Goal: Information Seeking & Learning: Find specific fact

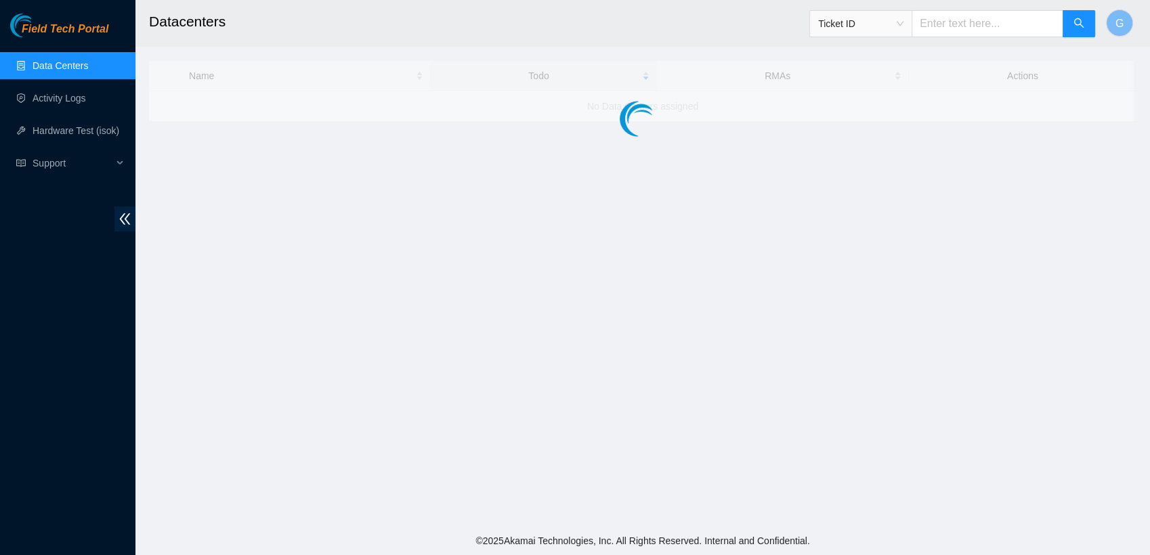
click at [570, 394] on main "Datacenters Ticket ID G Name Todo RMAs Actions No Data Centers assigned" at bounding box center [642, 263] width 1015 height 527
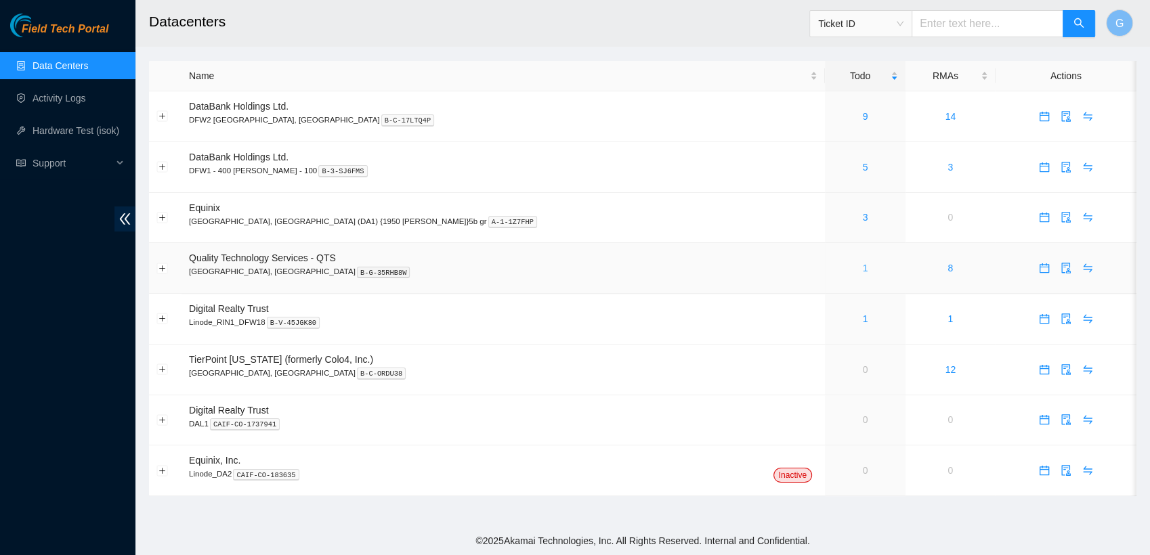
click at [863, 270] on link "1" at bounding box center [865, 268] width 5 height 11
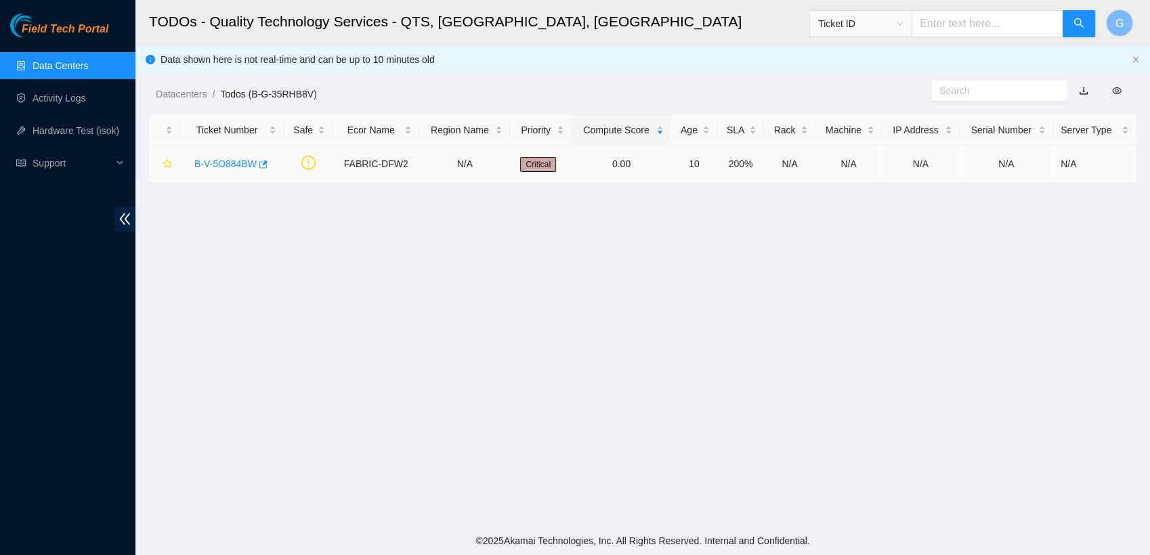
click at [239, 169] on link "B-V-5O884BW" at bounding box center [225, 164] width 62 height 11
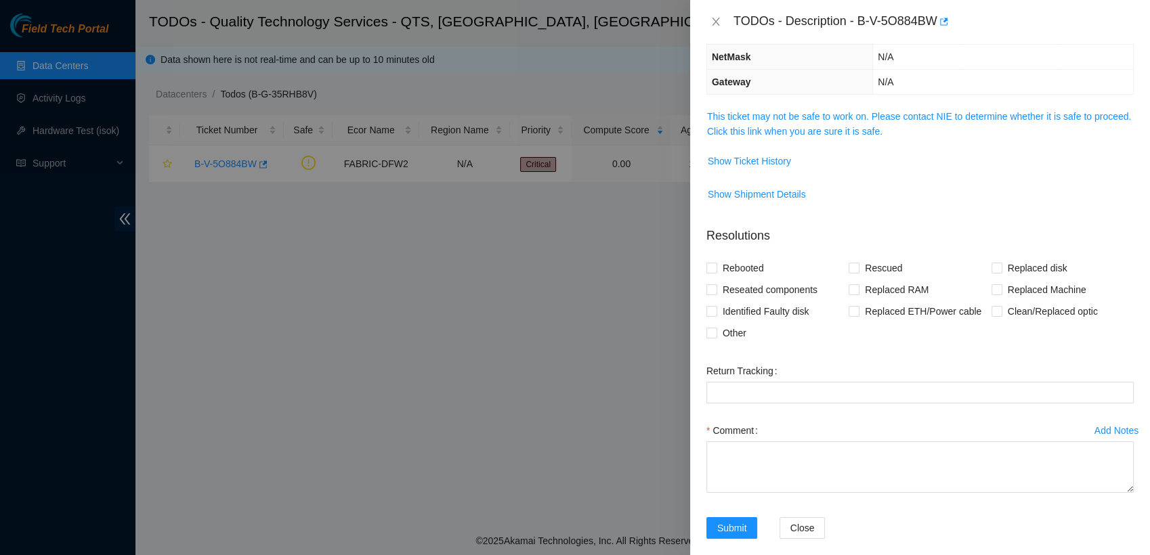
scroll to position [162, 0]
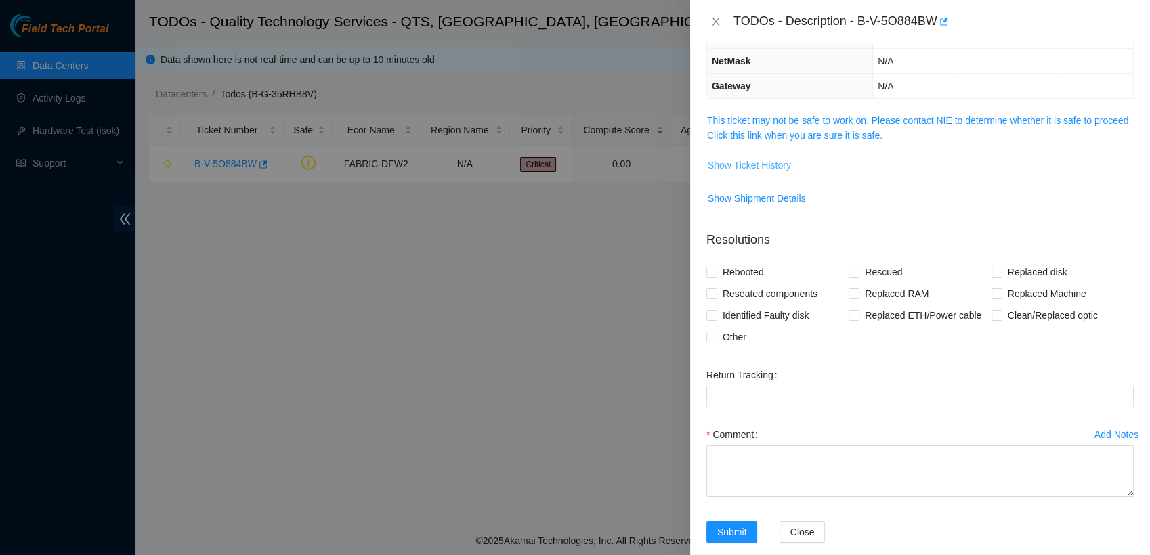
click at [776, 160] on span "Show Ticket History" at bounding box center [749, 165] width 83 height 15
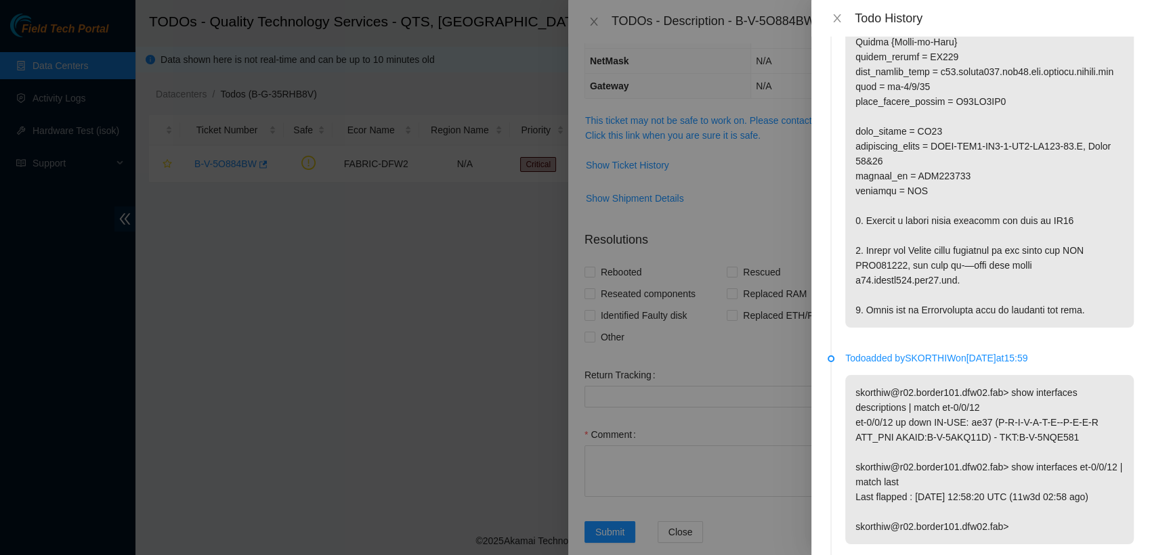
scroll to position [439, 0]
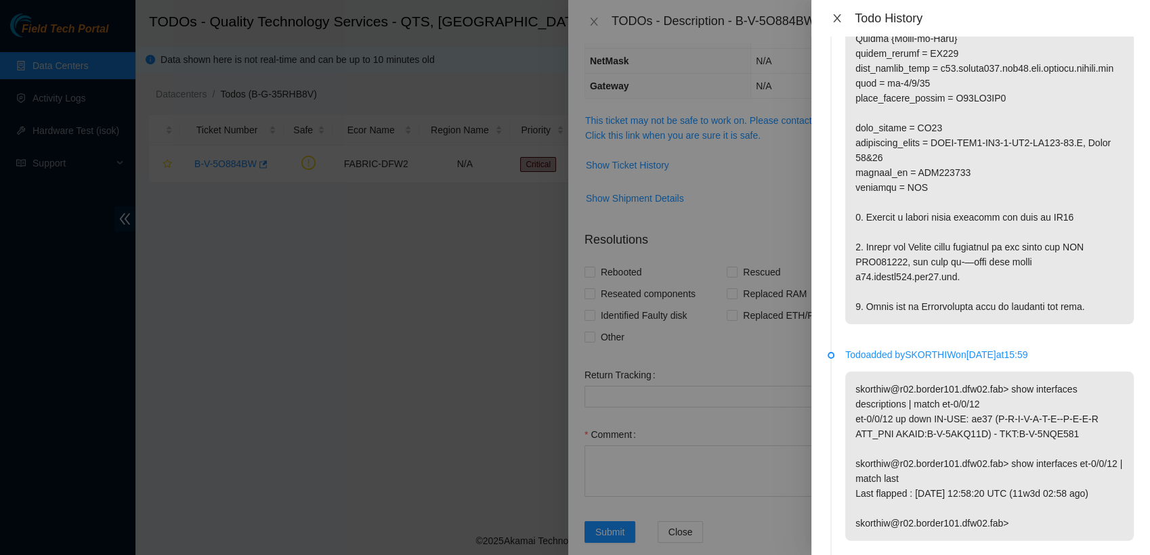
click at [831, 15] on button "Close" at bounding box center [837, 18] width 19 height 13
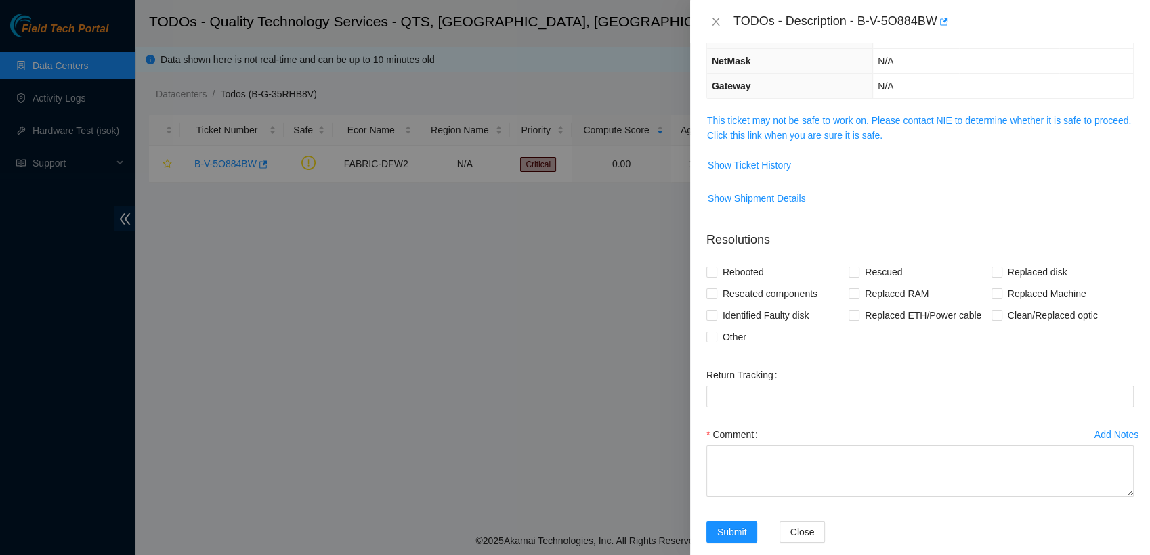
click at [595, 339] on div at bounding box center [575, 277] width 1150 height 555
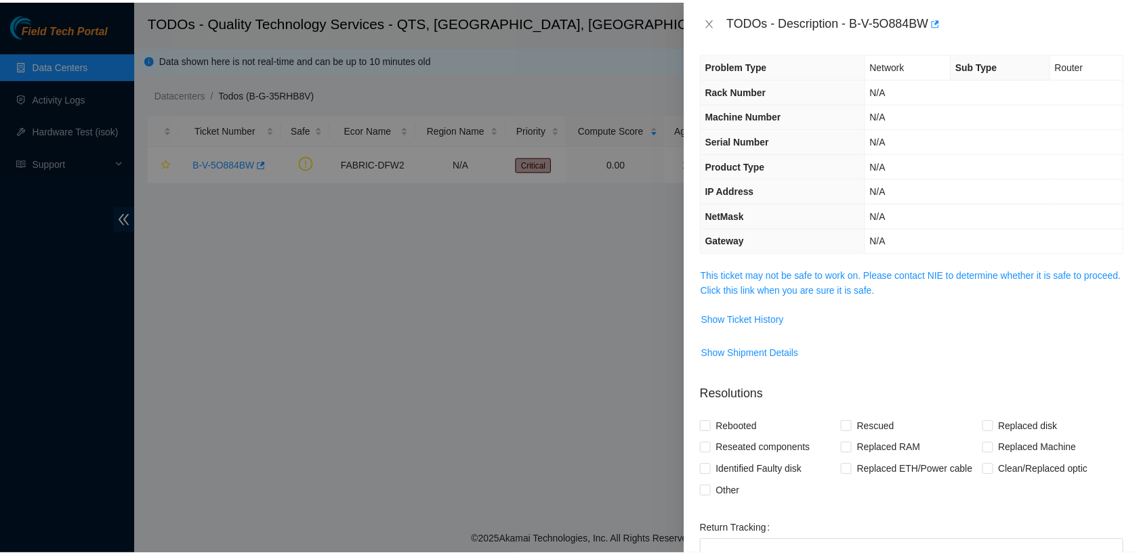
scroll to position [0, 0]
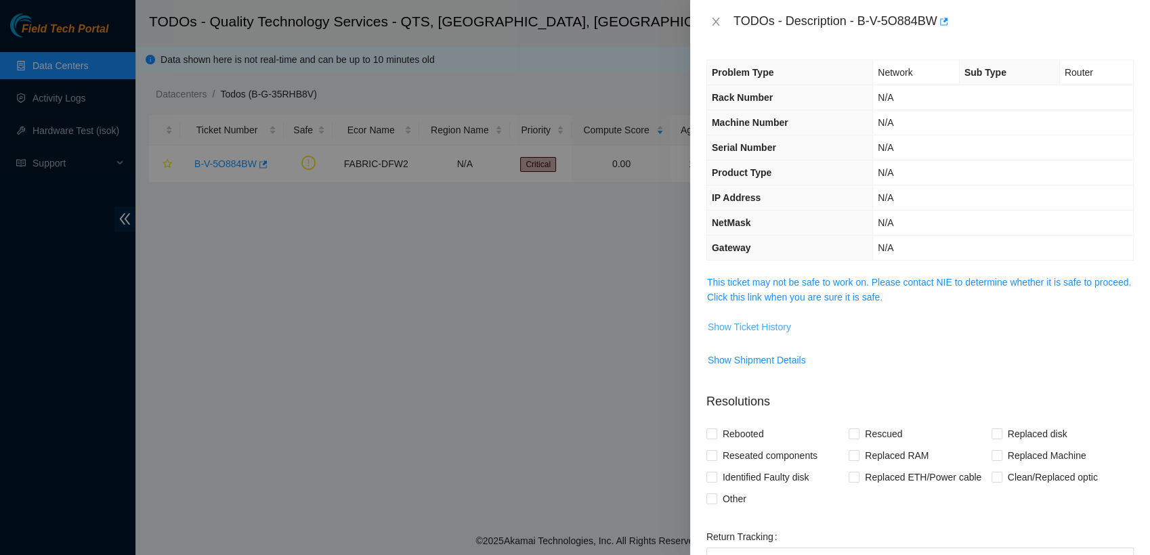
click at [767, 328] on span "Show Ticket History" at bounding box center [749, 327] width 83 height 15
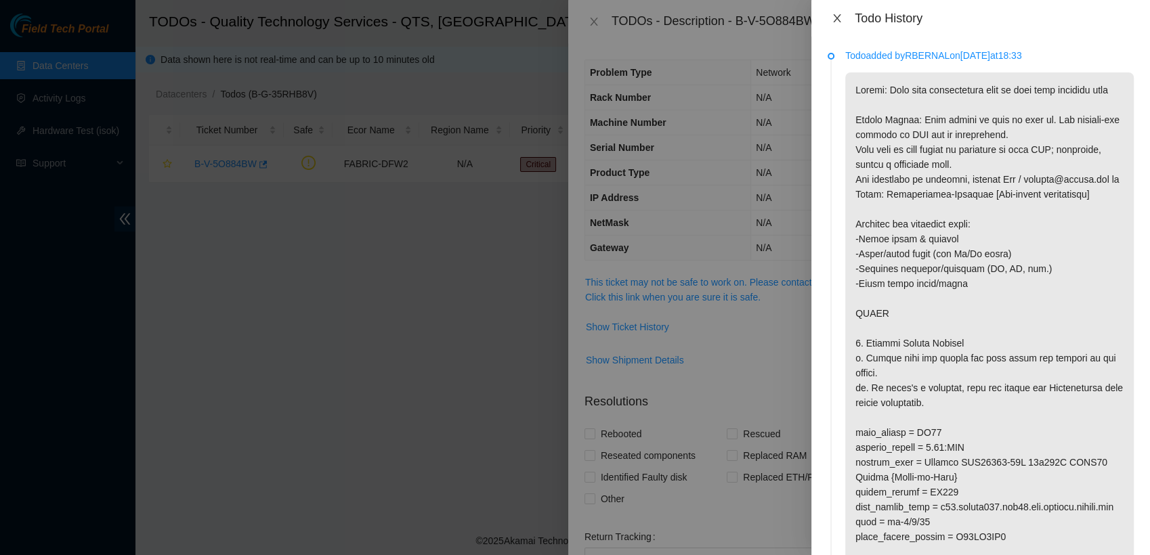
click at [841, 23] on icon "close" at bounding box center [837, 18] width 11 height 11
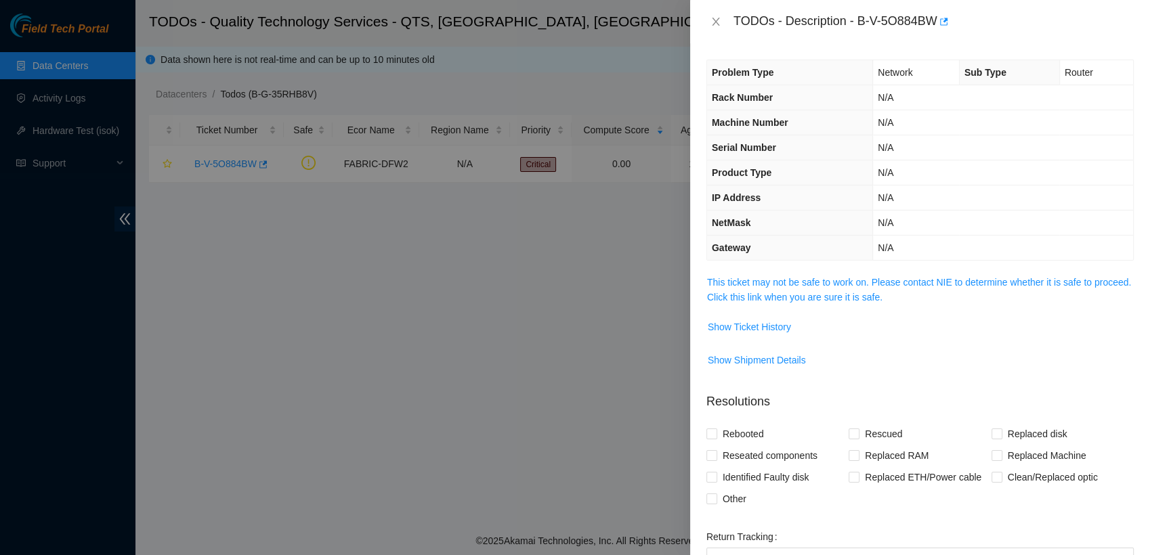
click at [660, 243] on div at bounding box center [575, 277] width 1150 height 555
click at [472, 123] on div at bounding box center [575, 277] width 1150 height 555
click at [83, 62] on div at bounding box center [575, 277] width 1150 height 555
click at [709, 22] on button "Close" at bounding box center [716, 22] width 19 height 13
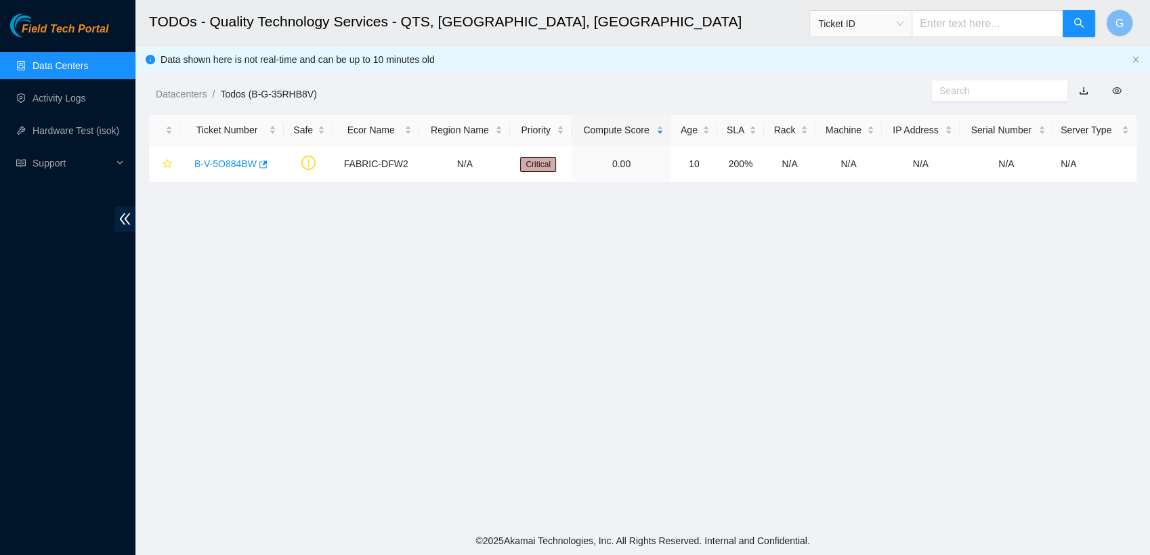
click at [80, 68] on link "Data Centers" at bounding box center [61, 65] width 56 height 11
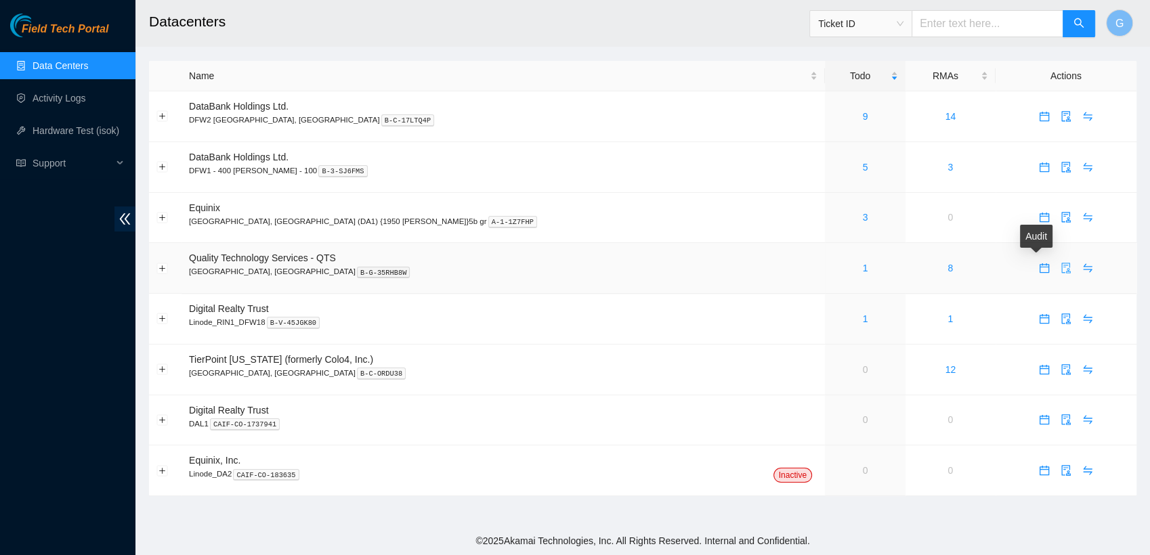
click at [1061, 268] on icon "audit" at bounding box center [1066, 268] width 11 height 11
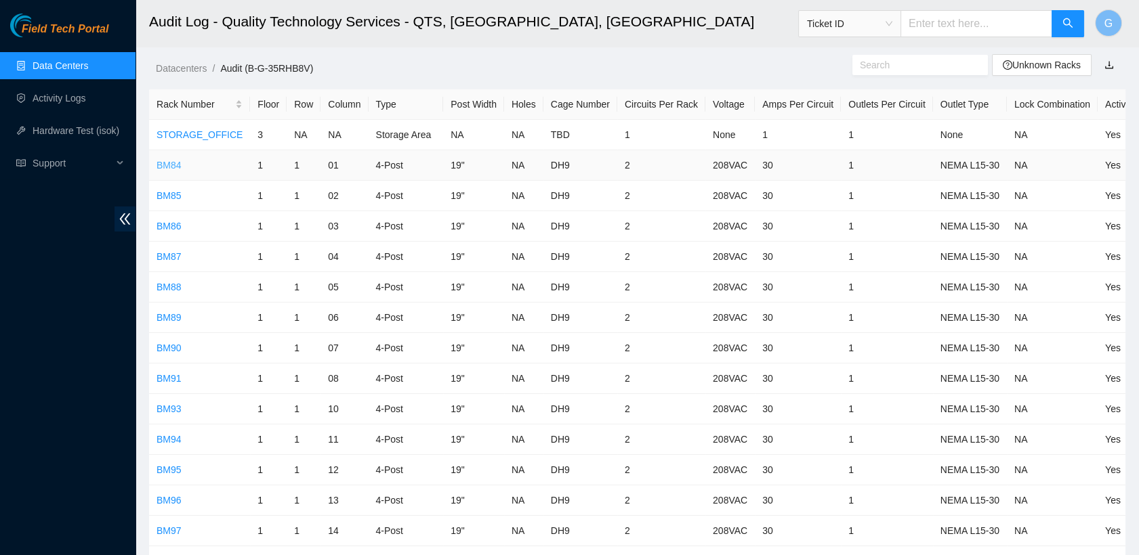
click at [172, 162] on link "BM84" at bounding box center [168, 165] width 25 height 11
click at [177, 200] on link "BM85" at bounding box center [168, 195] width 25 height 11
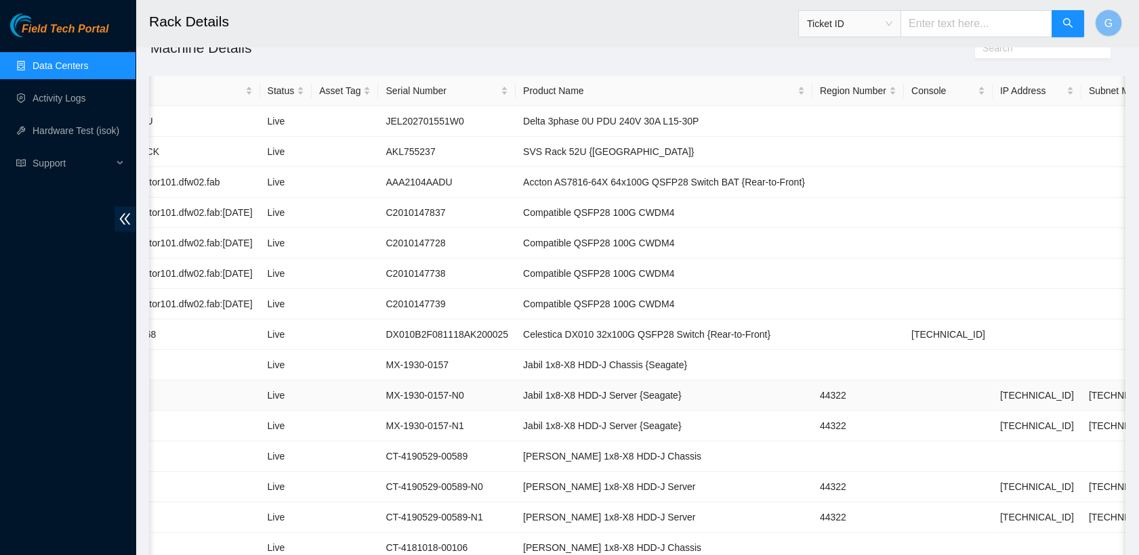
scroll to position [0, 45]
drag, startPoint x: 995, startPoint y: 402, endPoint x: 944, endPoint y: 398, distance: 50.9
click at [944, 398] on tr "01:00 Live MX-1930-0157-N0 Jabil 1x8-X8 HDD-J Server {Seagate} 44322 [TECHNICAL…" at bounding box center [681, 396] width 1154 height 30
click at [542, 37] on h2 "Rack Details" at bounding box center [538, 21] width 778 height 43
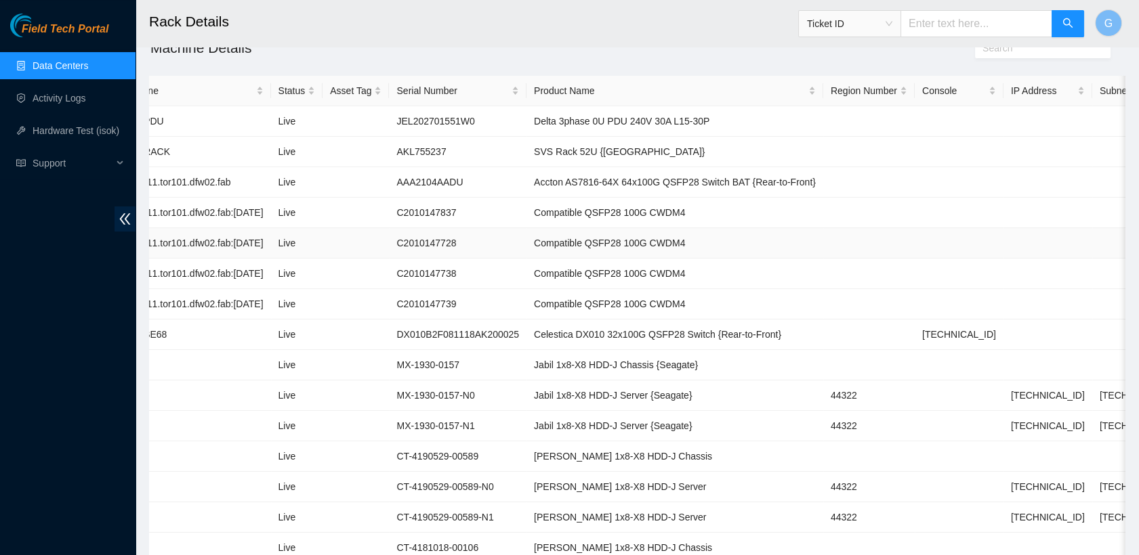
scroll to position [0, 0]
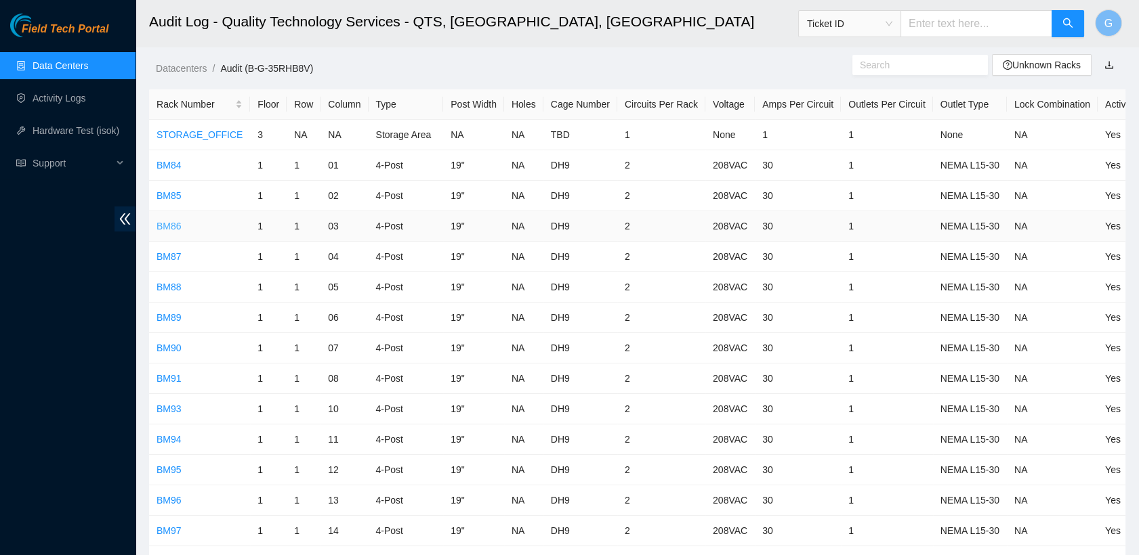
click at [171, 221] on link "BM86" at bounding box center [168, 226] width 25 height 11
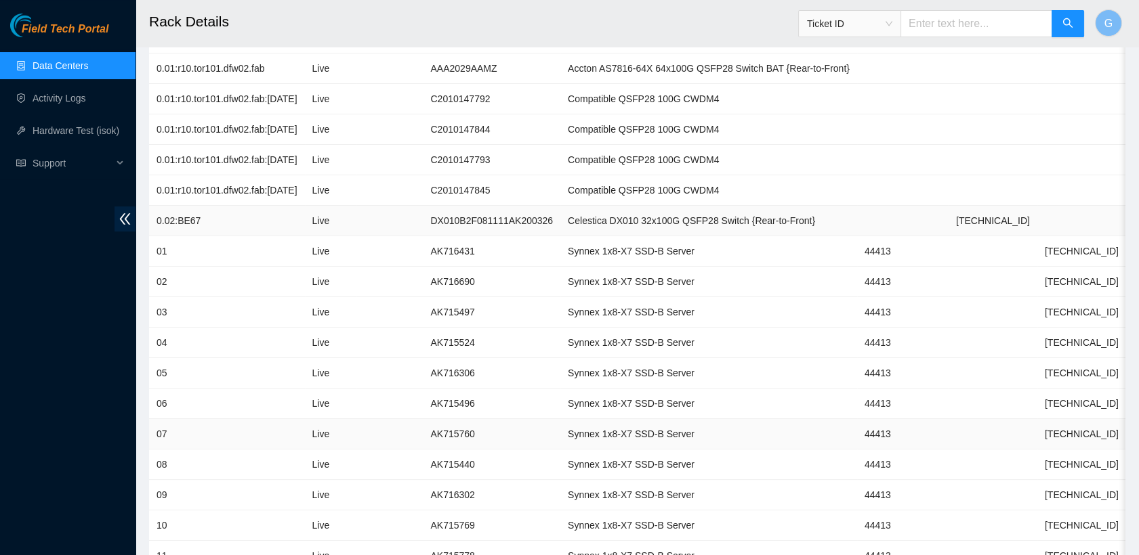
scroll to position [234, 0]
click at [780, 19] on h2 "Rack Details" at bounding box center [538, 21] width 778 height 43
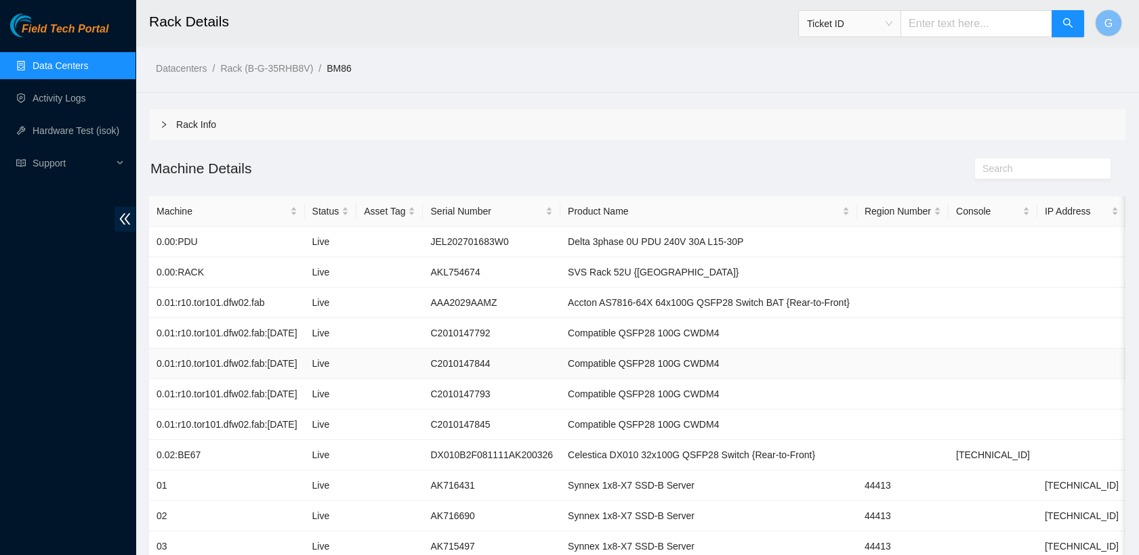
scroll to position [5, 0]
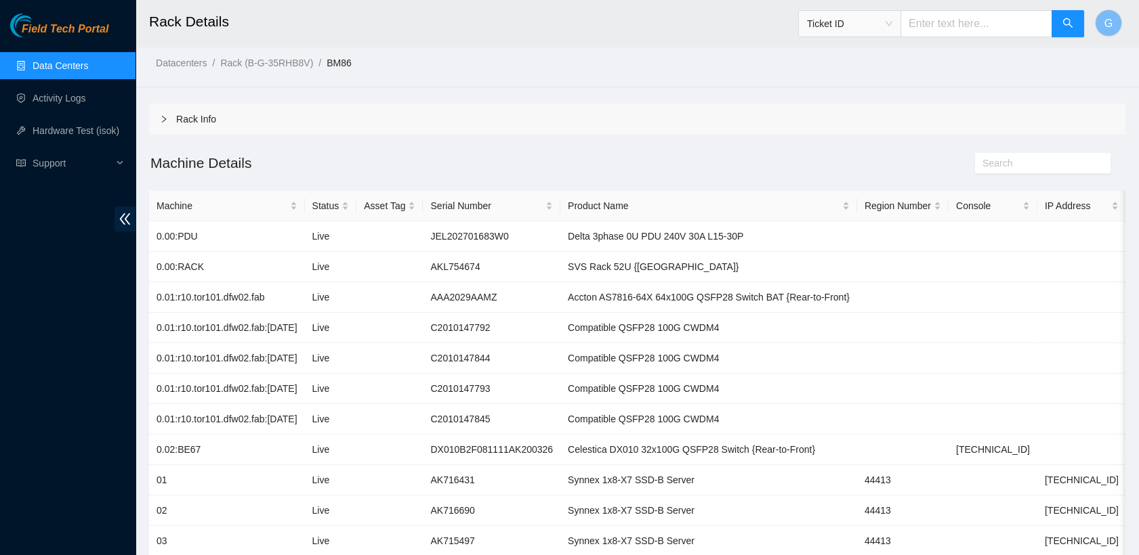
click at [1006, 63] on div "Datacenters / Rack (B-G-35RHB8V) / BM86 /" at bounding box center [636, 33] width 1003 height 76
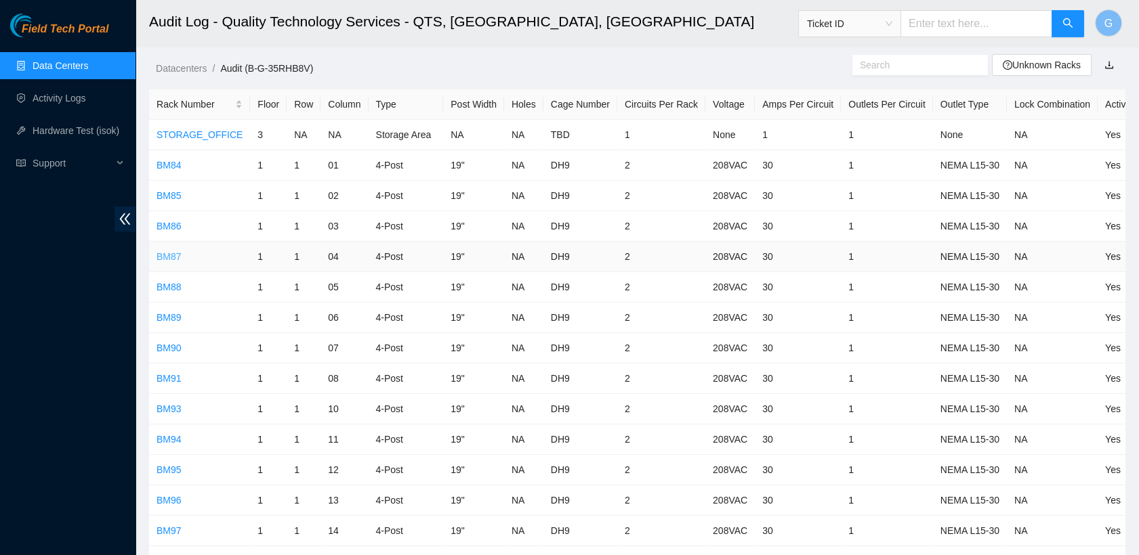
click at [171, 258] on link "BM87" at bounding box center [168, 256] width 25 height 11
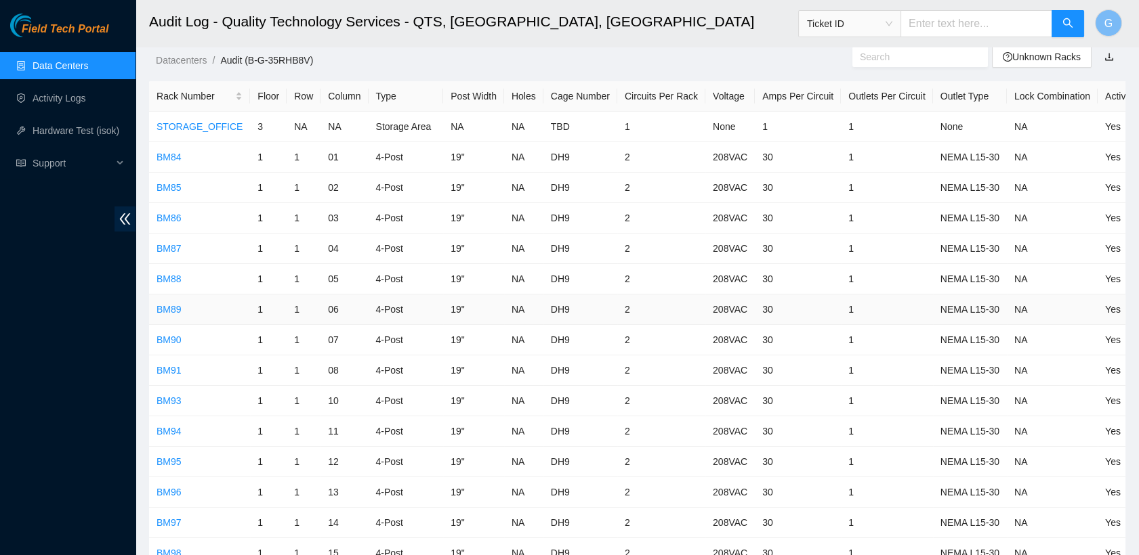
scroll to position [26, 0]
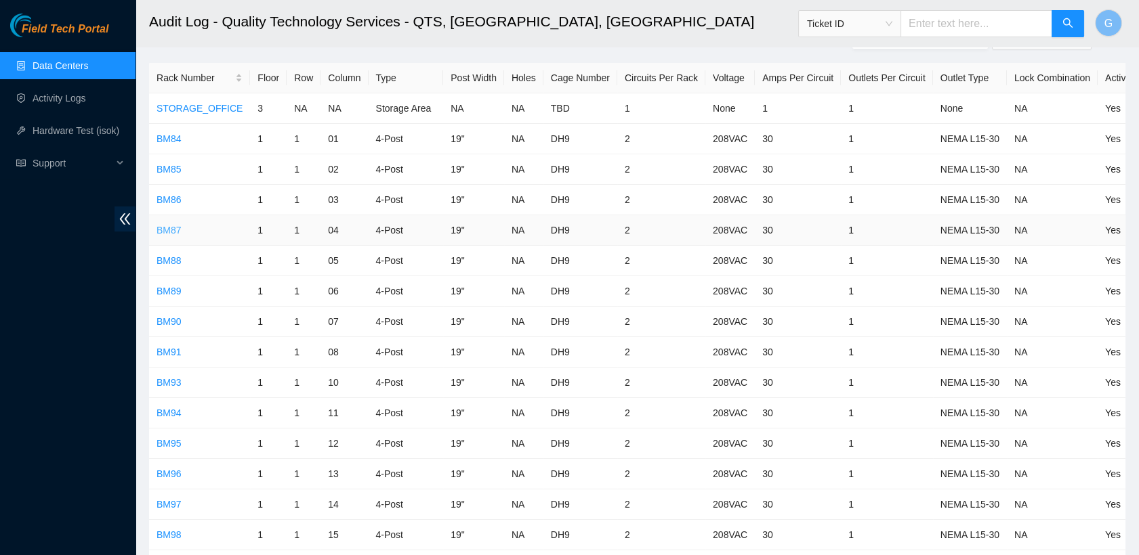
click at [175, 225] on link "BM87" at bounding box center [168, 230] width 25 height 11
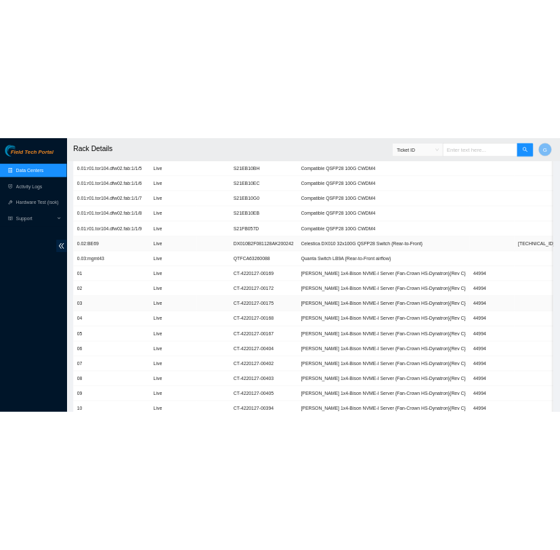
scroll to position [606, 0]
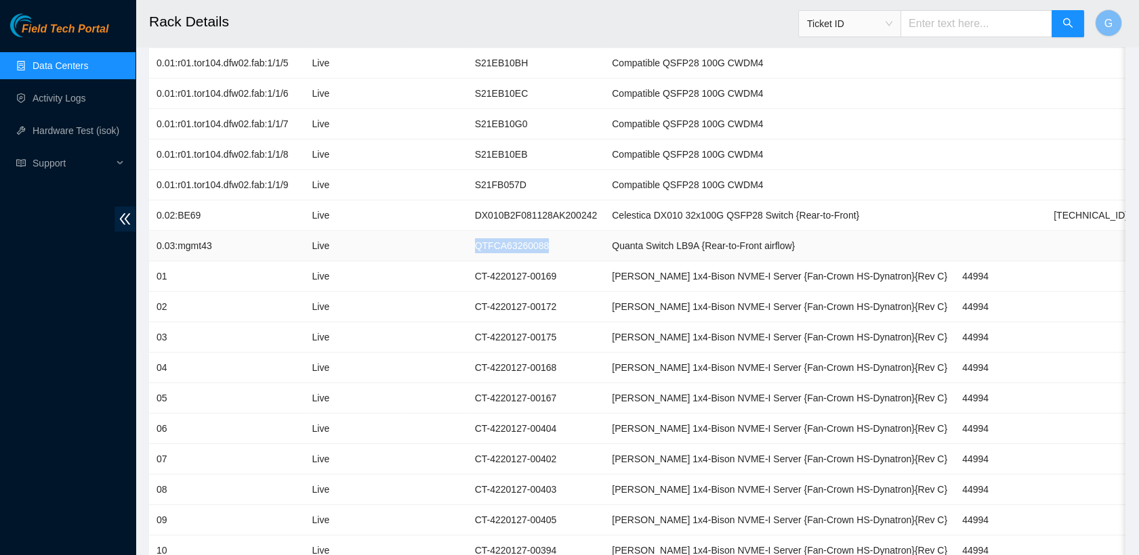
drag, startPoint x: 545, startPoint y: 240, endPoint x: 469, endPoint y: 241, distance: 75.2
click at [469, 241] on td "QTFCA63260088" at bounding box center [536, 246] width 138 height 30
copy td "QTFCA63260088"
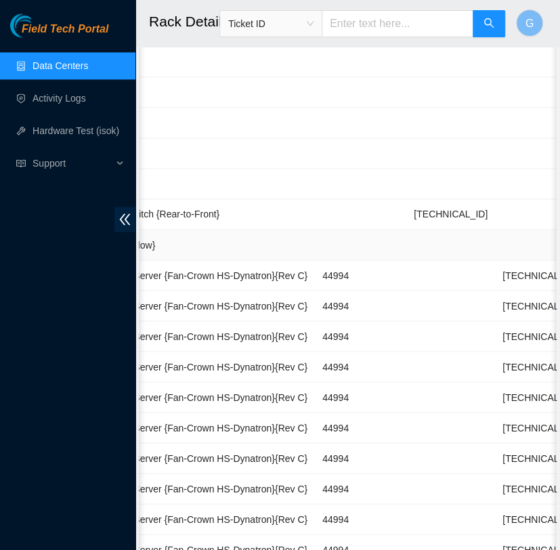
scroll to position [0, 629]
drag, startPoint x: 465, startPoint y: 297, endPoint x: 409, endPoint y: 314, distance: 58.5
click at [496, 314] on td "[TECHNICAL_ID]" at bounding box center [540, 306] width 89 height 30
copy td "[TECHNICAL_ID]"
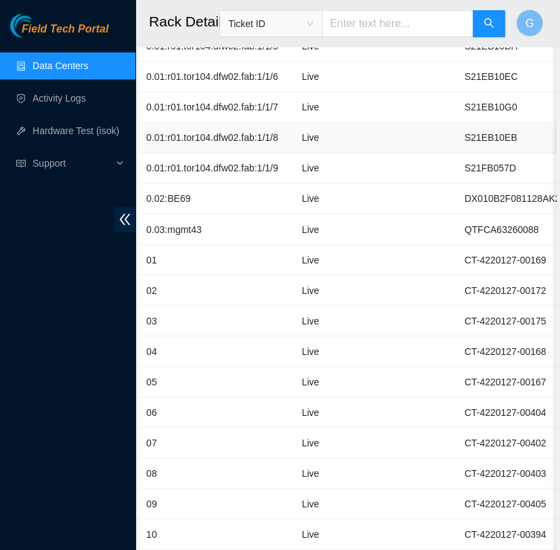
scroll to position [625, 0]
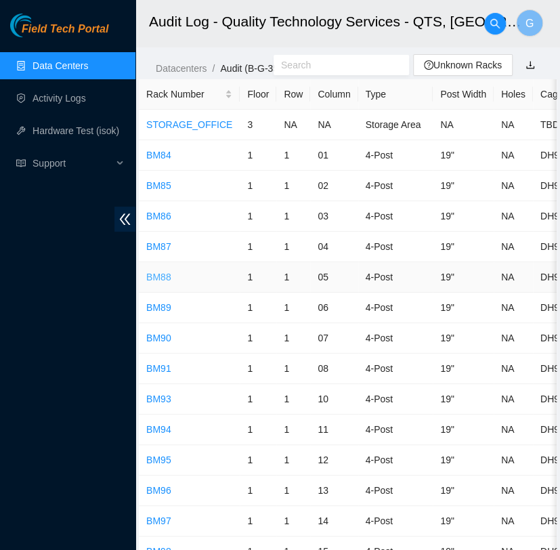
click at [154, 280] on link "BM88" at bounding box center [158, 277] width 25 height 11
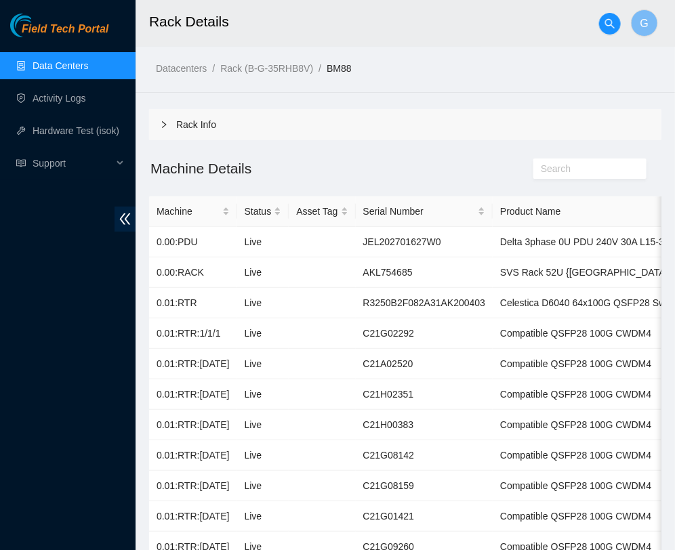
click at [444, 33] on h2 "Rack Details" at bounding box center [375, 21] width 453 height 43
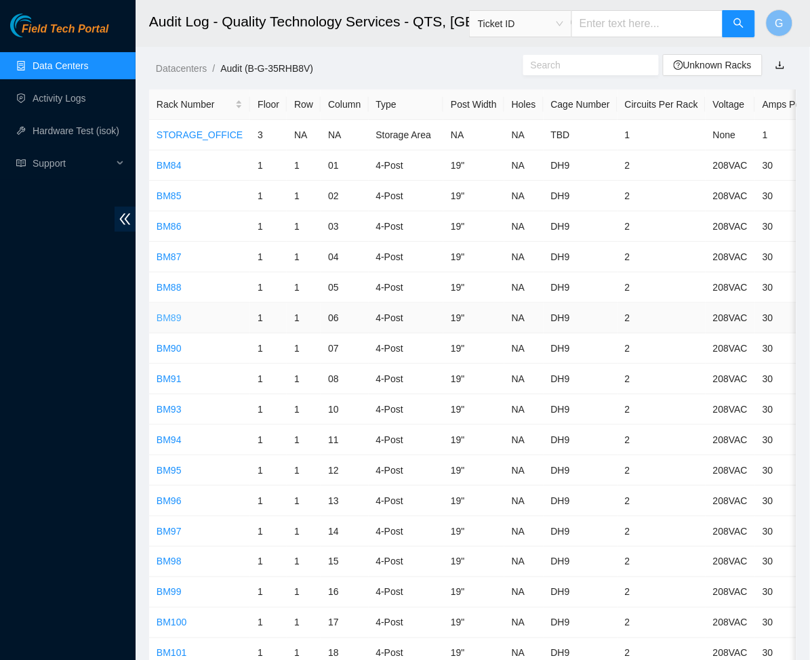
click at [167, 316] on link "BM89" at bounding box center [168, 317] width 25 height 11
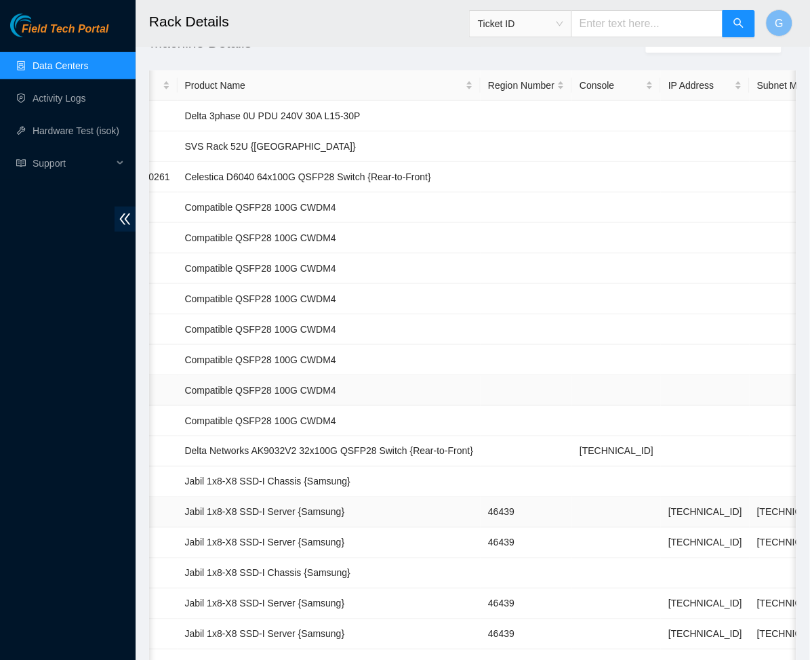
scroll to position [0, 347]
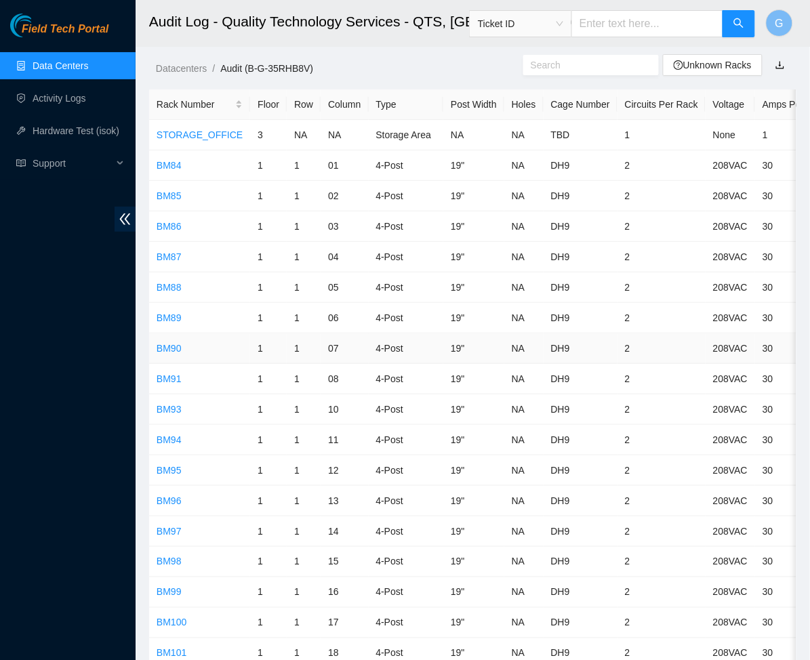
click at [182, 346] on td "BM90" at bounding box center [199, 348] width 101 height 30
click at [159, 348] on link "BM90" at bounding box center [168, 348] width 25 height 11
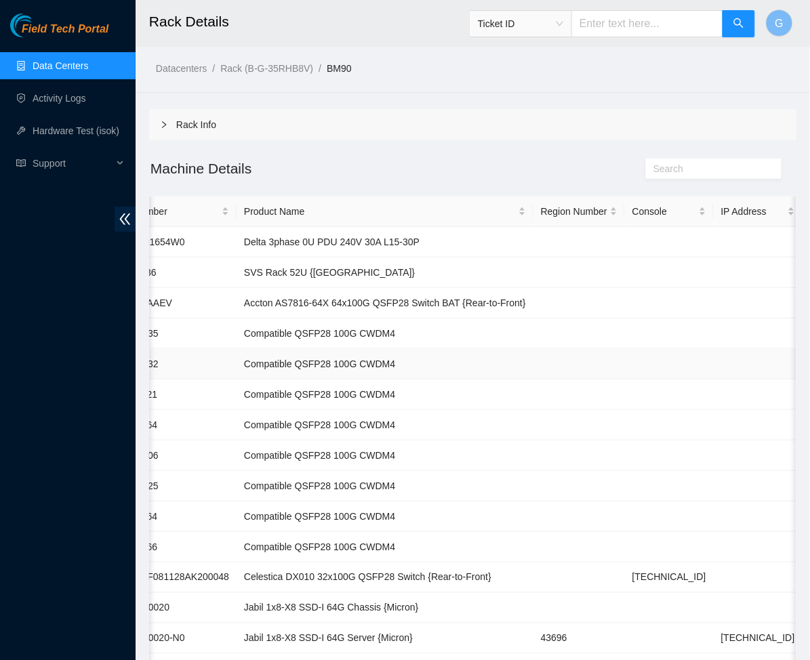
scroll to position [0, 326]
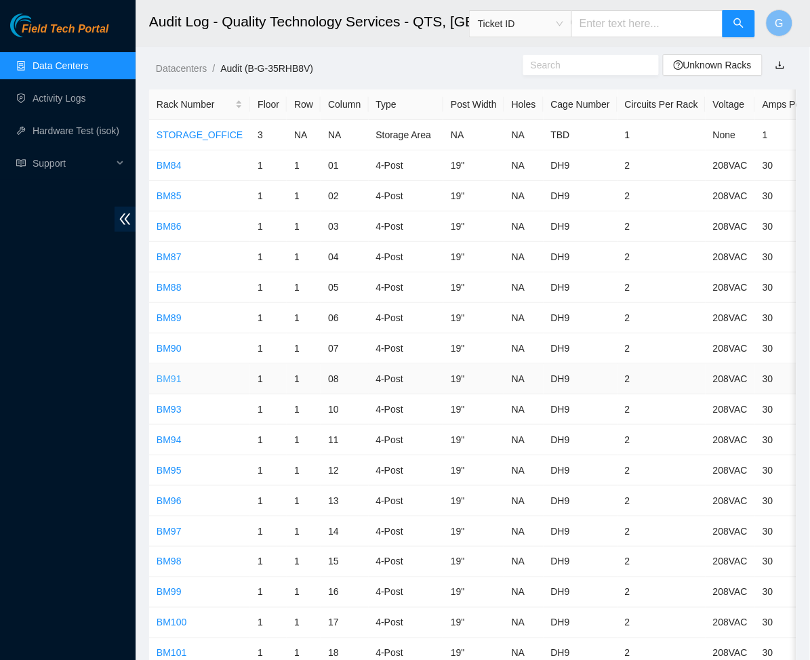
click at [165, 373] on link "BM91" at bounding box center [168, 378] width 25 height 11
click at [163, 381] on link "BM91" at bounding box center [168, 378] width 25 height 11
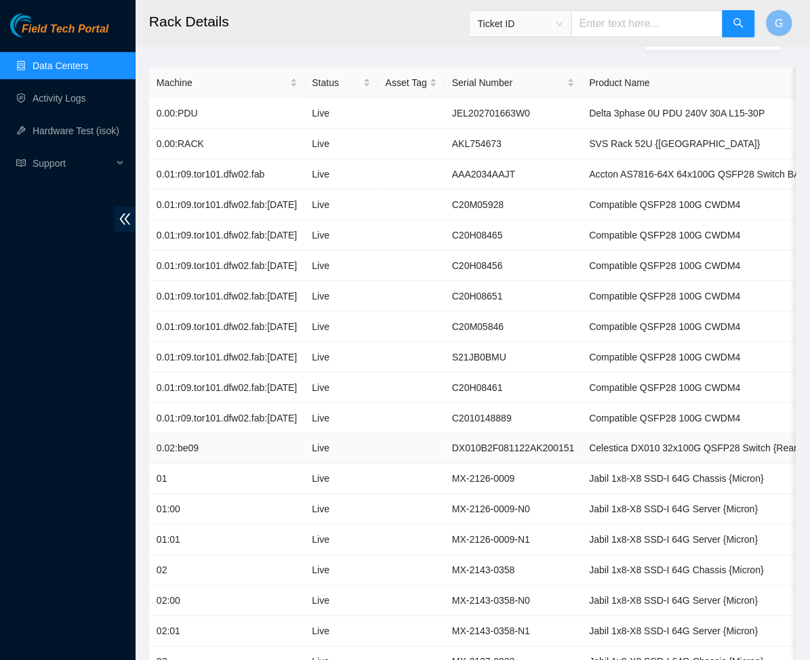
scroll to position [285, 0]
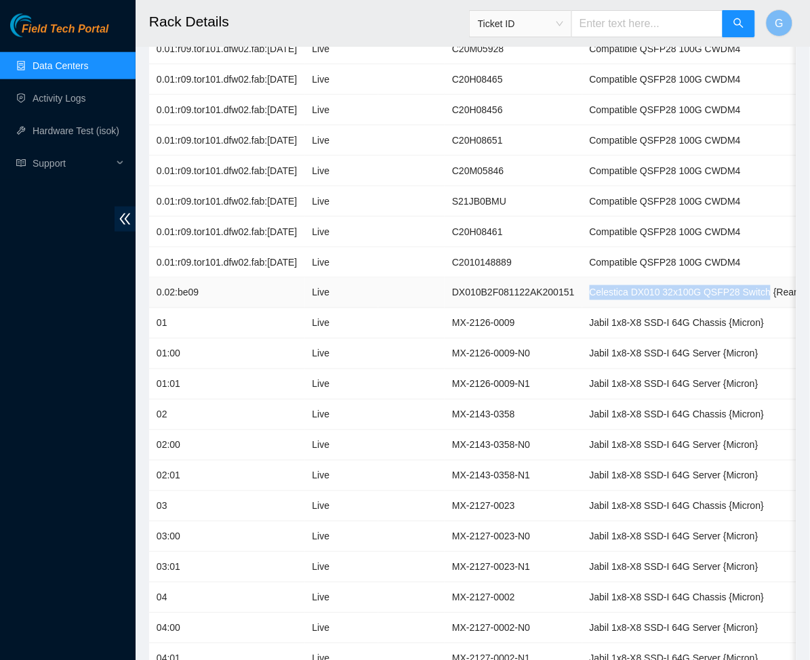
drag, startPoint x: 575, startPoint y: 291, endPoint x: 745, endPoint y: 303, distance: 170.5
click at [745, 303] on td "Celestica DX010 32x100G QSFP28 Switch {Rear-to-Front}" at bounding box center [730, 293] width 297 height 30
copy td "Celestica DX010 32x100G QSFP28 Switch"
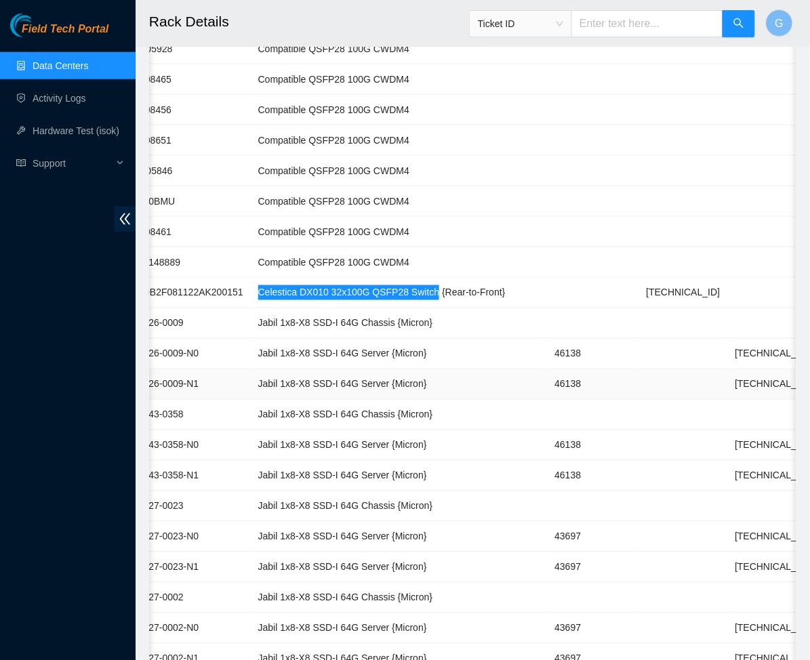
scroll to position [0, 338]
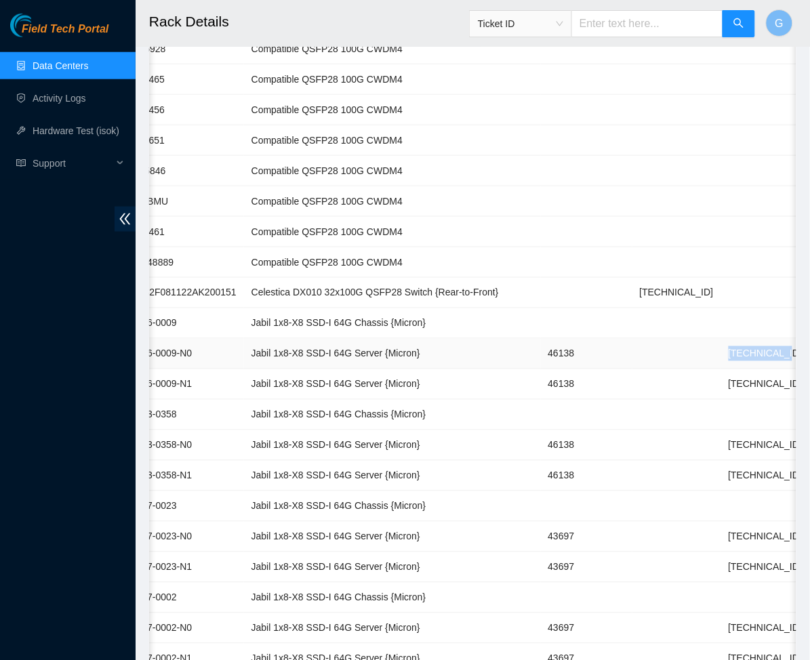
drag, startPoint x: 672, startPoint y: 351, endPoint x: 730, endPoint y: 356, distance: 57.8
click at [730, 356] on td "[TECHNICAL_ID]" at bounding box center [765, 354] width 89 height 30
copy td "[TECHNICAL_ID]"
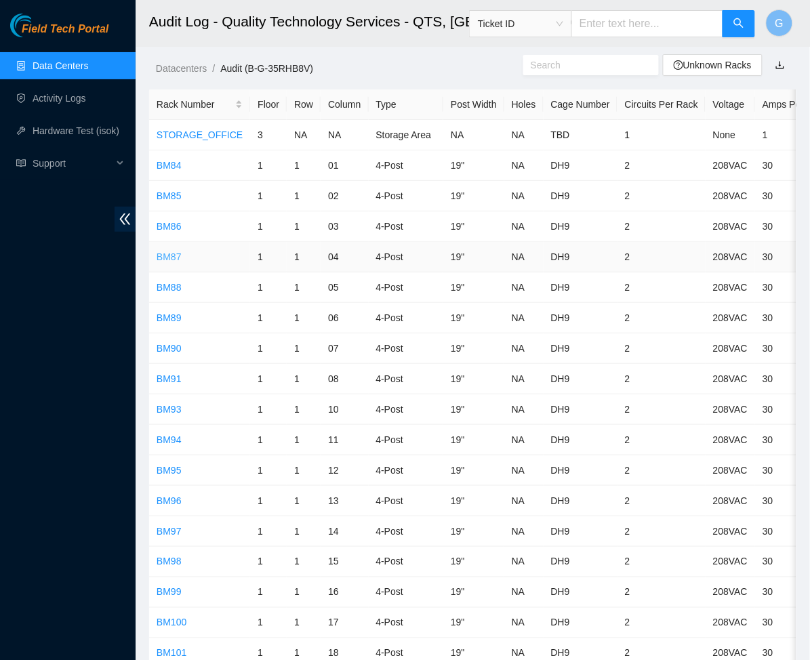
click at [171, 259] on link "BM87" at bounding box center [168, 256] width 25 height 11
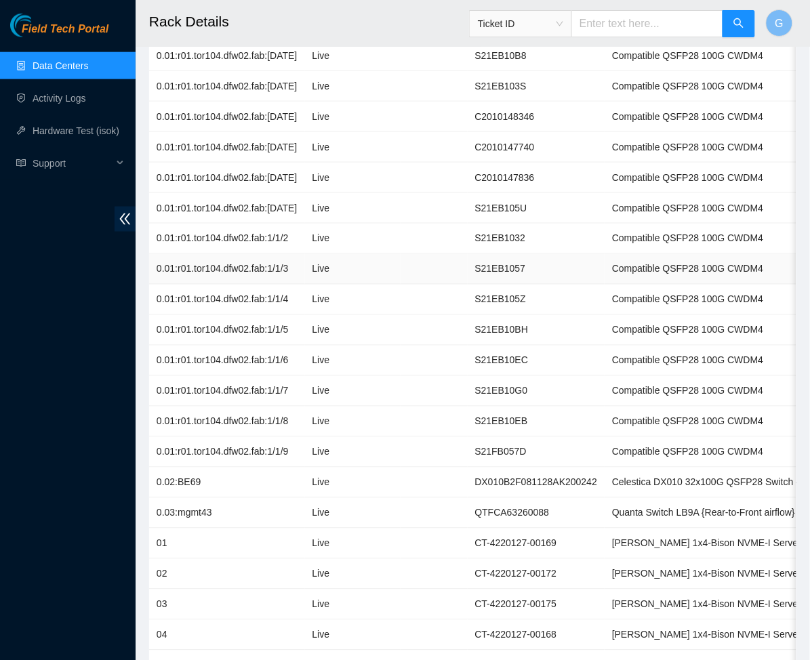
scroll to position [339, 0]
drag, startPoint x: 597, startPoint y: 513, endPoint x: 781, endPoint y: 523, distance: 183.9
click at [781, 523] on td "Quanta Switch LB9A {Rear-to-Front airflow}" at bounding box center [779, 512] width 350 height 30
copy td "Quanta Switch LB9A {Rear-to-Front airflow}"
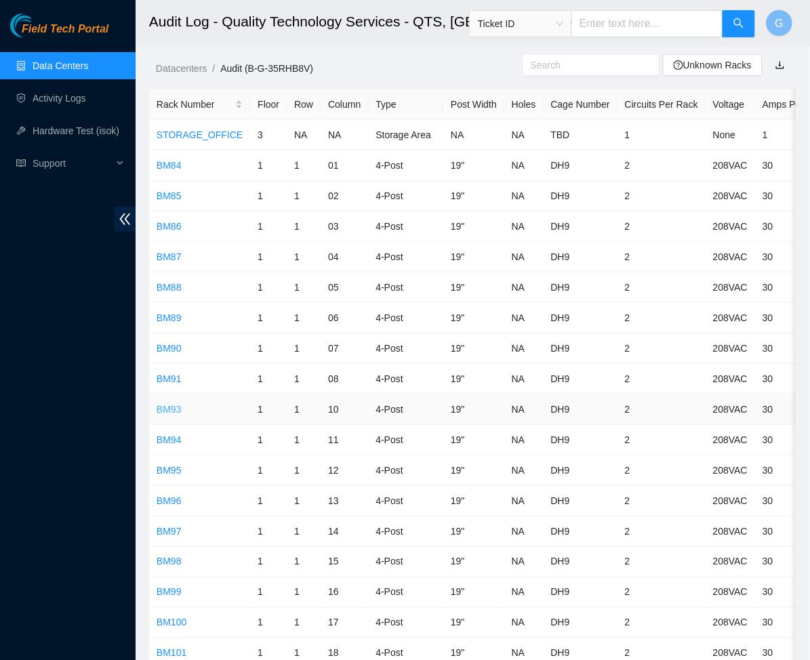
click at [171, 406] on link "BM93" at bounding box center [168, 409] width 25 height 11
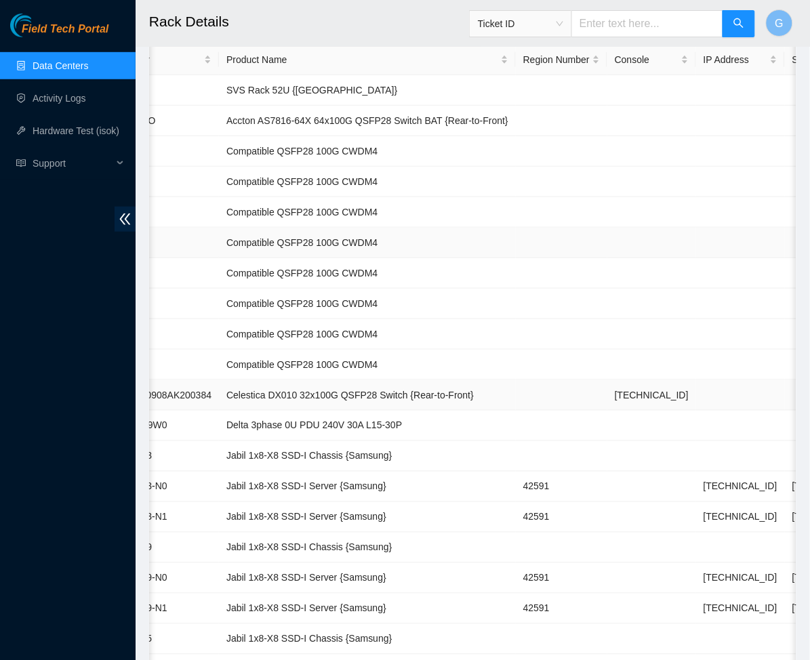
scroll to position [144, 0]
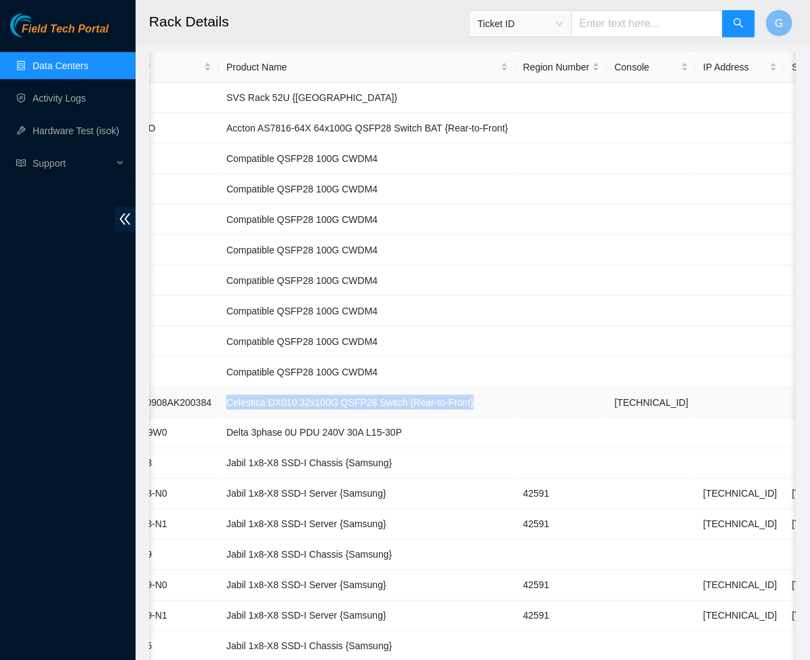
drag, startPoint x: 457, startPoint y: 399, endPoint x: 207, endPoint y: 406, distance: 249.4
click at [219, 406] on td "Celestica DX010 32x100G QSFP28 Switch {Rear-to-Front}" at bounding box center [367, 402] width 297 height 30
copy td "Celestica DX010 32x100G QSFP28 Switch {Rear-to-Front}"
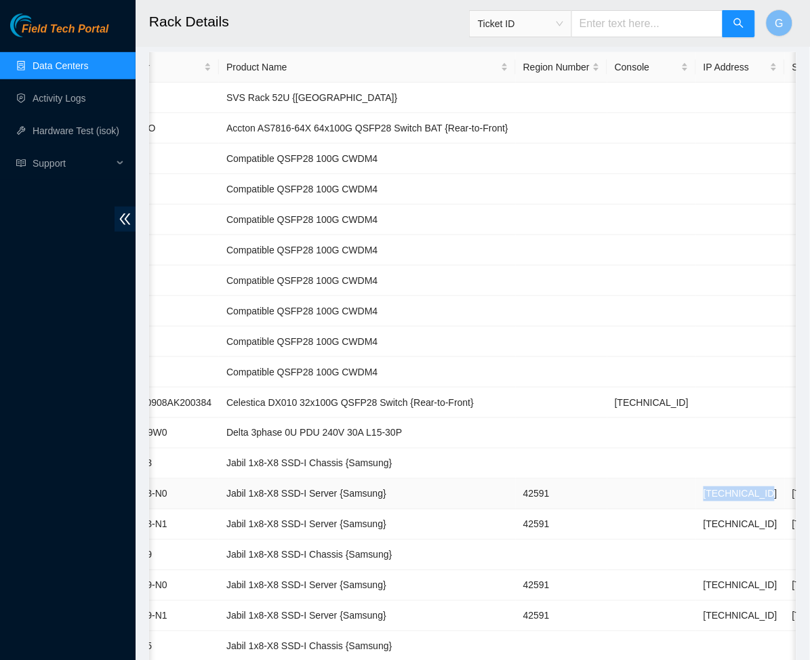
drag, startPoint x: 717, startPoint y: 492, endPoint x: 657, endPoint y: 494, distance: 60.3
click at [696, 494] on td "[TECHNICAL_ID]" at bounding box center [740, 494] width 89 height 30
copy td "[TECHNICAL_ID]"
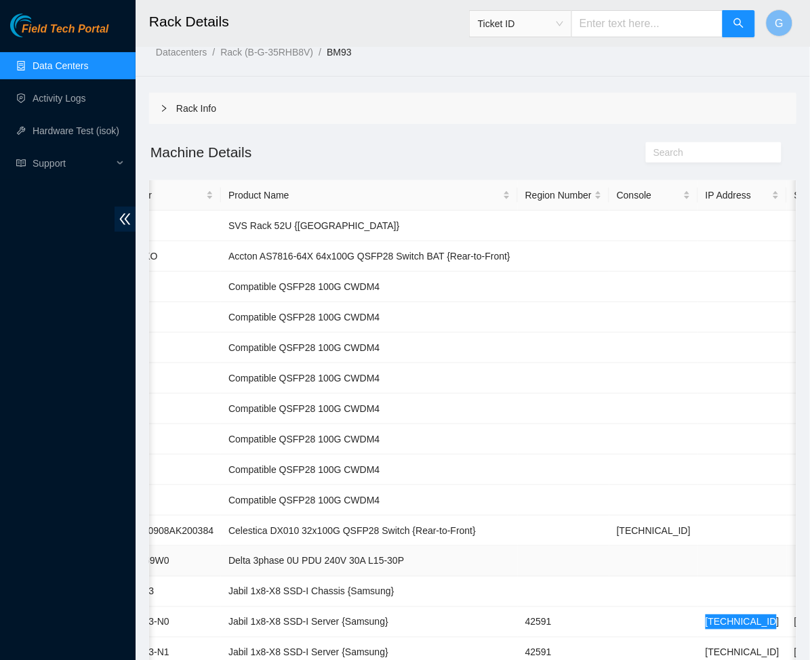
scroll to position [0, 0]
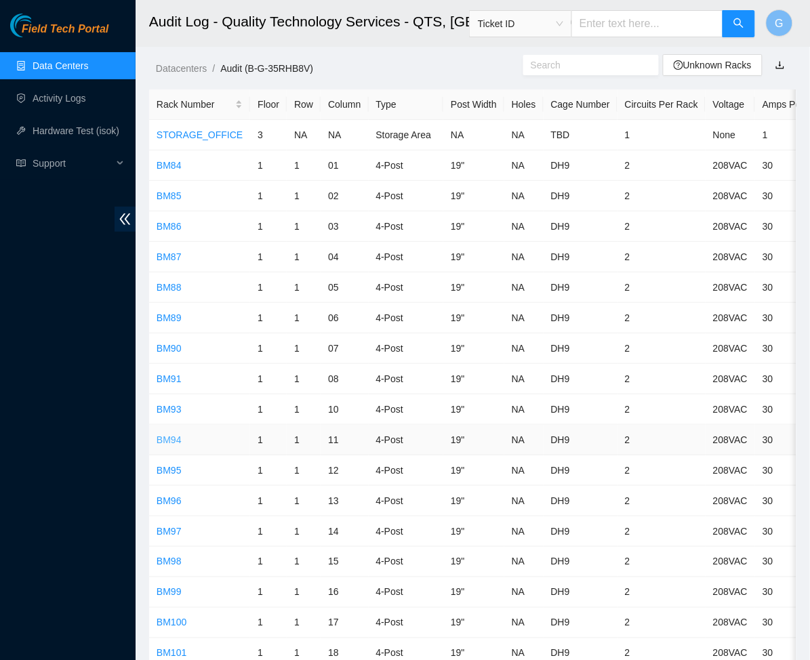
click at [169, 442] on link "BM94" at bounding box center [168, 439] width 25 height 11
click at [171, 465] on link "BM95" at bounding box center [168, 470] width 25 height 11
click at [176, 501] on link "BM96" at bounding box center [168, 500] width 25 height 11
click at [170, 534] on link "BM97" at bounding box center [168, 531] width 25 height 11
click at [167, 555] on link "BM98" at bounding box center [168, 561] width 25 height 11
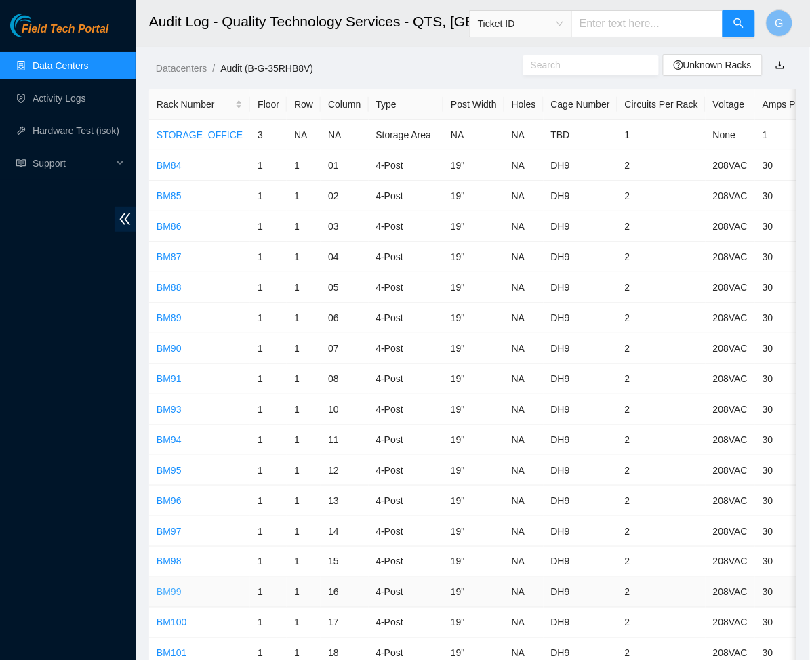
click at [172, 555] on link "BM99" at bounding box center [168, 592] width 25 height 11
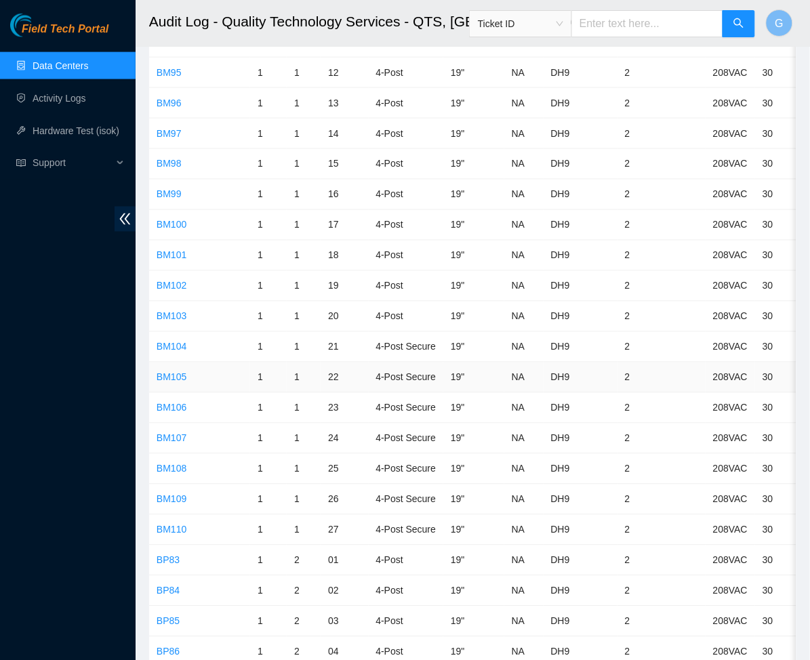
scroll to position [399, 0]
click at [179, 219] on link "BM100" at bounding box center [171, 223] width 30 height 11
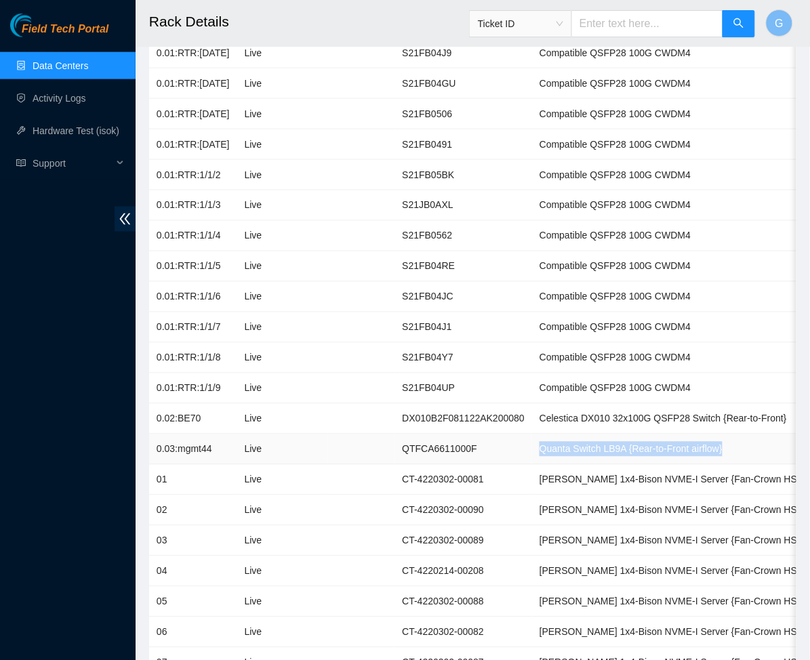
drag, startPoint x: 523, startPoint y: 450, endPoint x: 715, endPoint y: 455, distance: 192.5
click at [715, 455] on td "Quanta Switch LB9A {Rear-to-Front airflow}" at bounding box center [707, 449] width 350 height 30
copy td "Quanta Switch LB9A {Rear-to-Front airflow}"
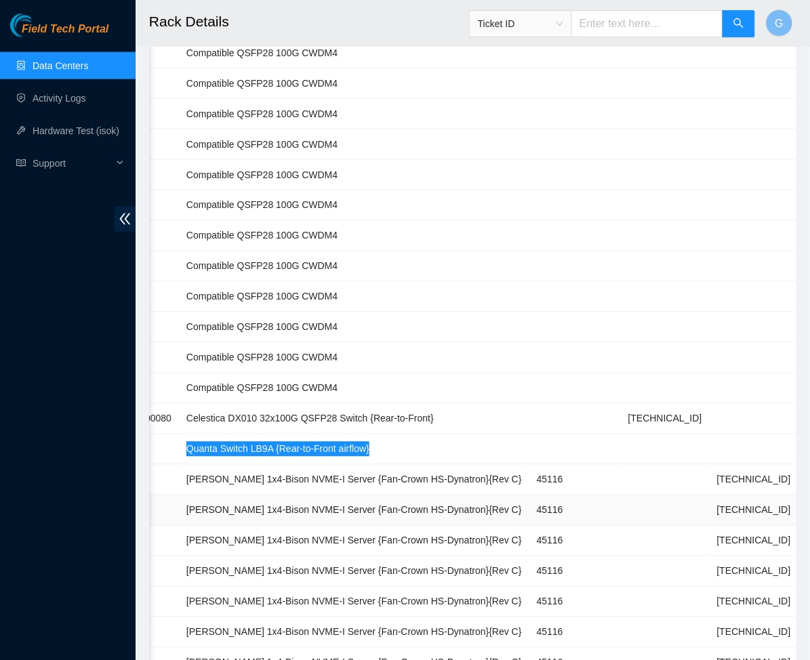
scroll to position [0, 398]
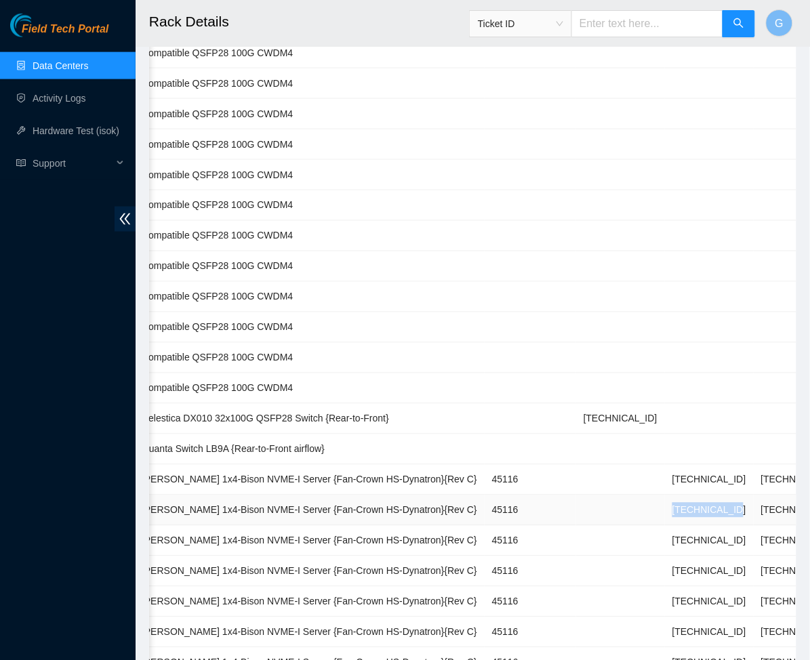
drag, startPoint x: 558, startPoint y: 505, endPoint x: 635, endPoint y: 509, distance: 77.3
click at [635, 509] on tr "02 Live CT-4220302-00090 [PERSON_NAME] 1x4-Bison NVME-I Server {Fan-Crown HS-Dy…" at bounding box center [340, 510] width 1179 height 30
copy tr "[TECHNICAL_ID]"
click at [665, 506] on td "[TECHNICAL_ID]" at bounding box center [709, 510] width 89 height 30
drag, startPoint x: 576, startPoint y: 513, endPoint x: 637, endPoint y: 513, distance: 61.0
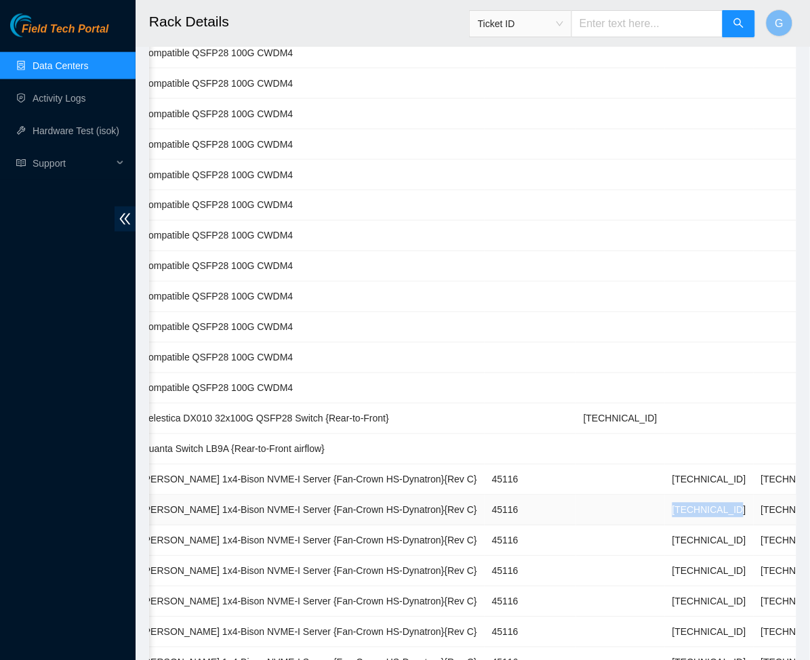
click at [665, 513] on td "[TECHNICAL_ID]" at bounding box center [709, 510] width 89 height 30
copy td "[TECHNICAL_ID]"
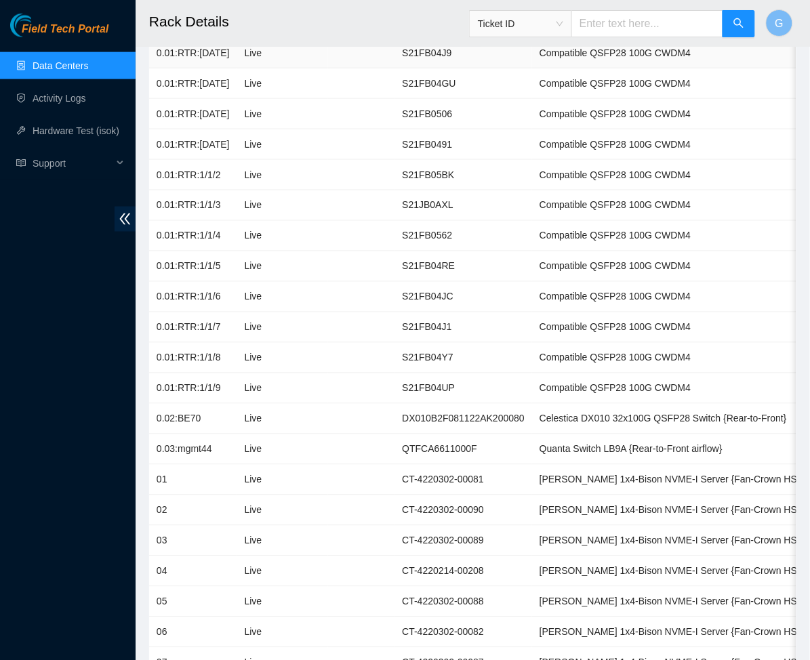
scroll to position [0, 0]
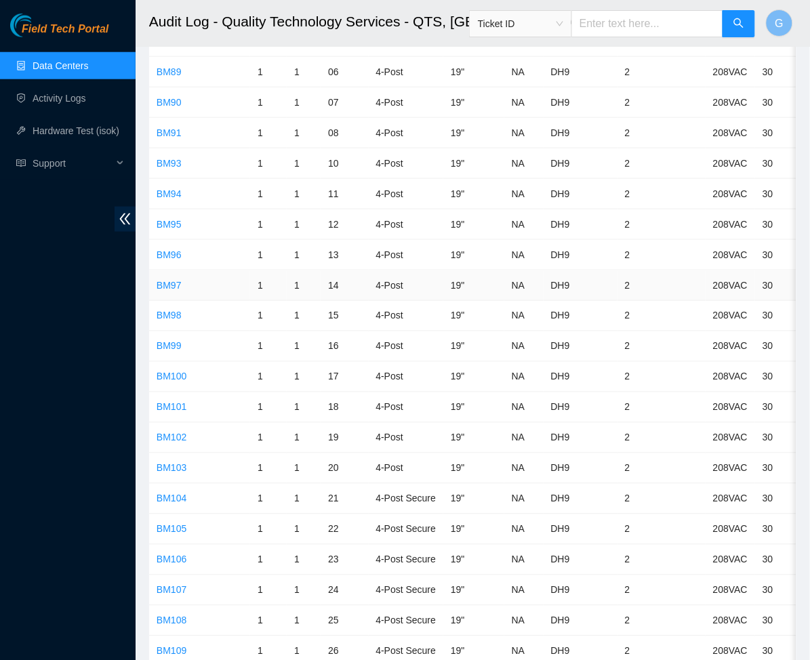
scroll to position [248, 0]
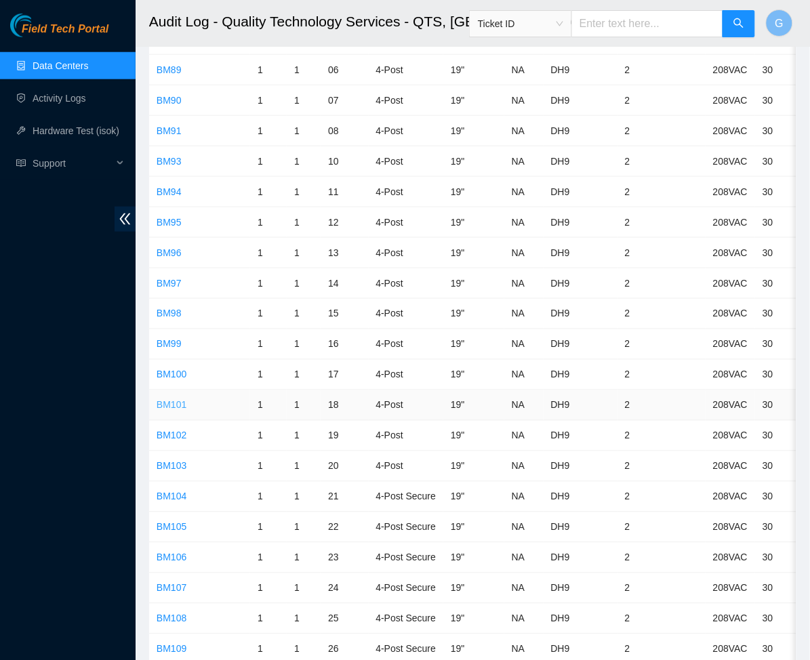
click at [179, 402] on link "BM101" at bounding box center [171, 405] width 30 height 11
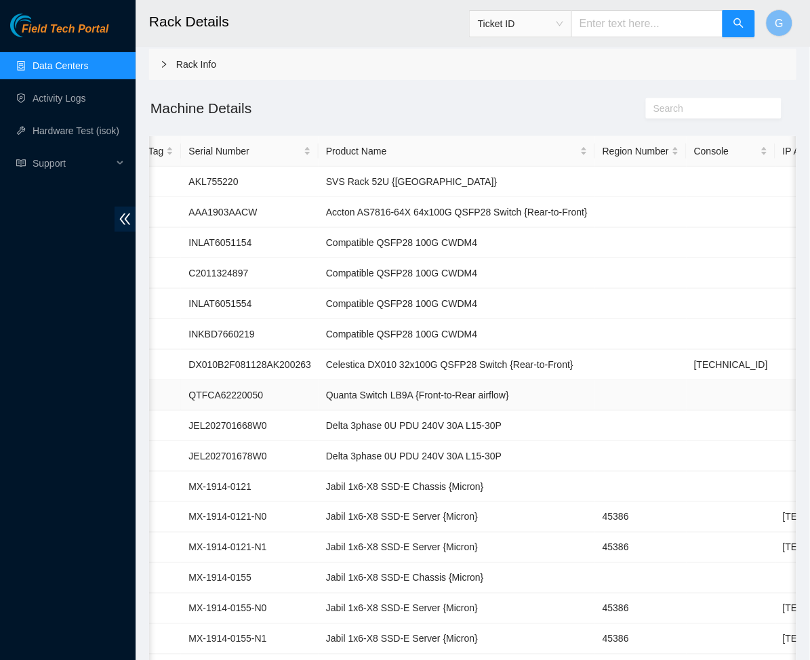
scroll to position [0, 251]
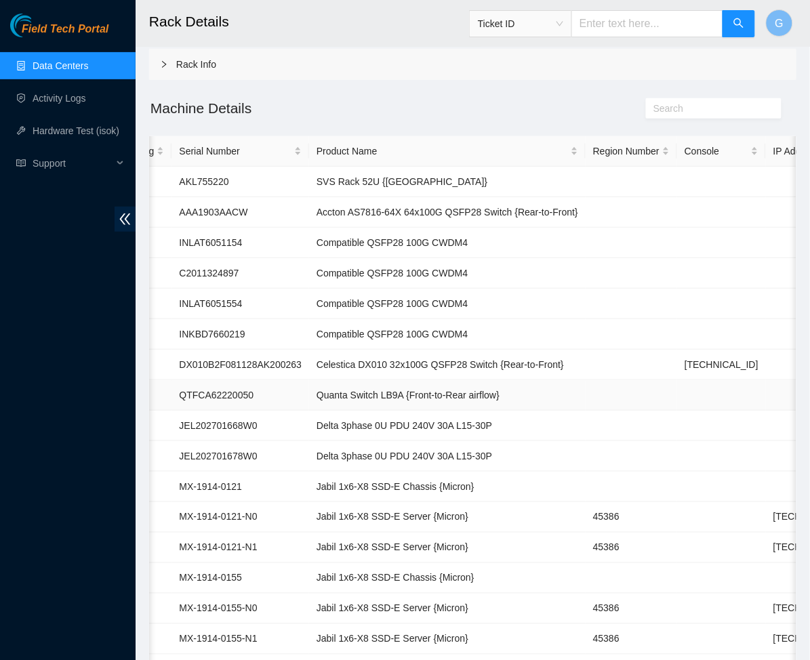
click at [463, 381] on td "Quanta Switch LB9A {Front-to-Rear airflow}" at bounding box center [447, 395] width 276 height 30
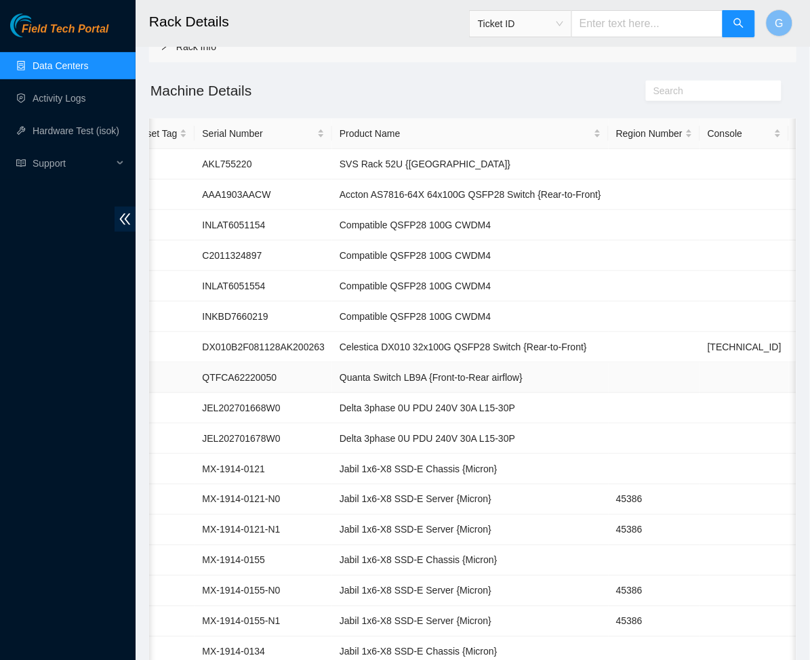
scroll to position [0, 238]
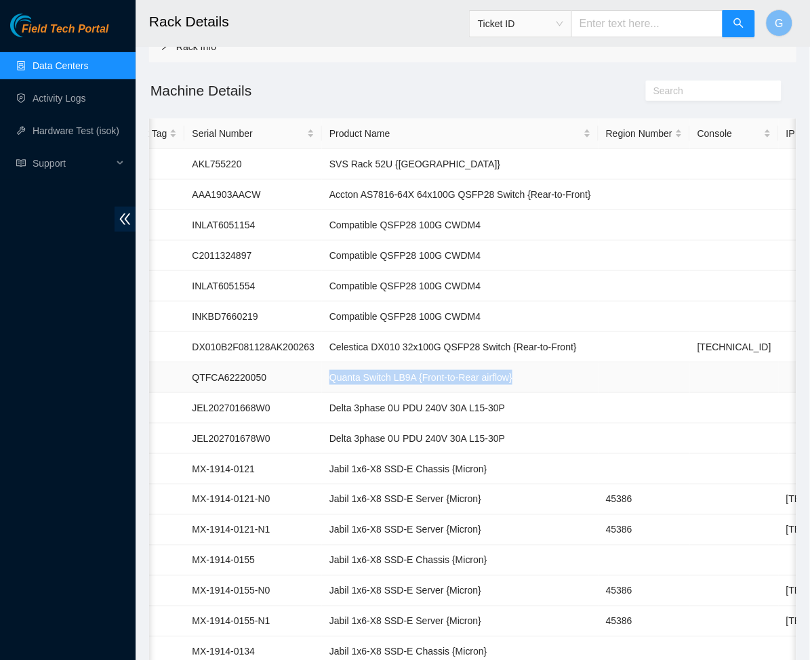
drag, startPoint x: 526, startPoint y: 378, endPoint x: 317, endPoint y: 375, distance: 208.7
click at [322, 375] on td "Quanta Switch LB9A {Front-to-Rear airflow}" at bounding box center [460, 377] width 276 height 30
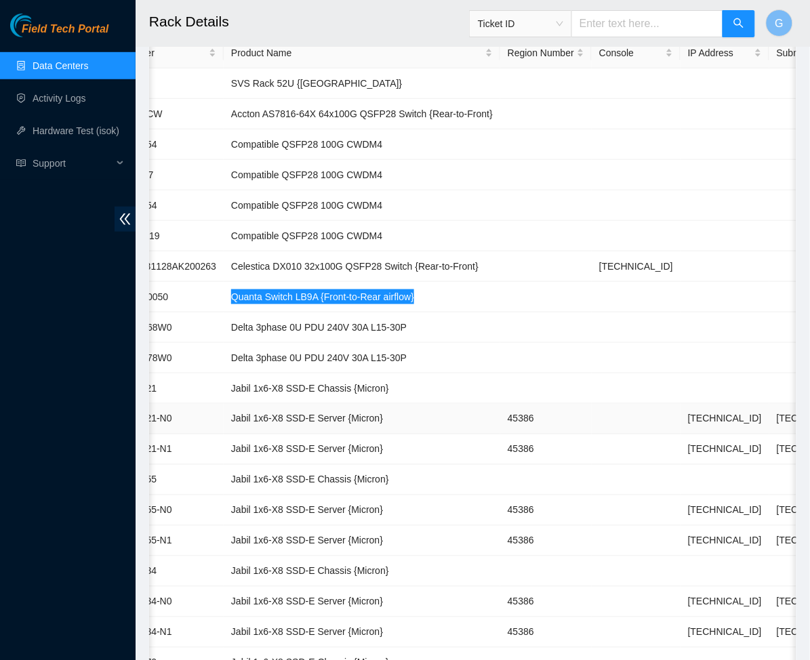
scroll to position [0, 337]
drag, startPoint x: 690, startPoint y: 444, endPoint x: 637, endPoint y: 452, distance: 53.5
click at [680, 452] on td "[TECHNICAL_ID]" at bounding box center [724, 449] width 89 height 30
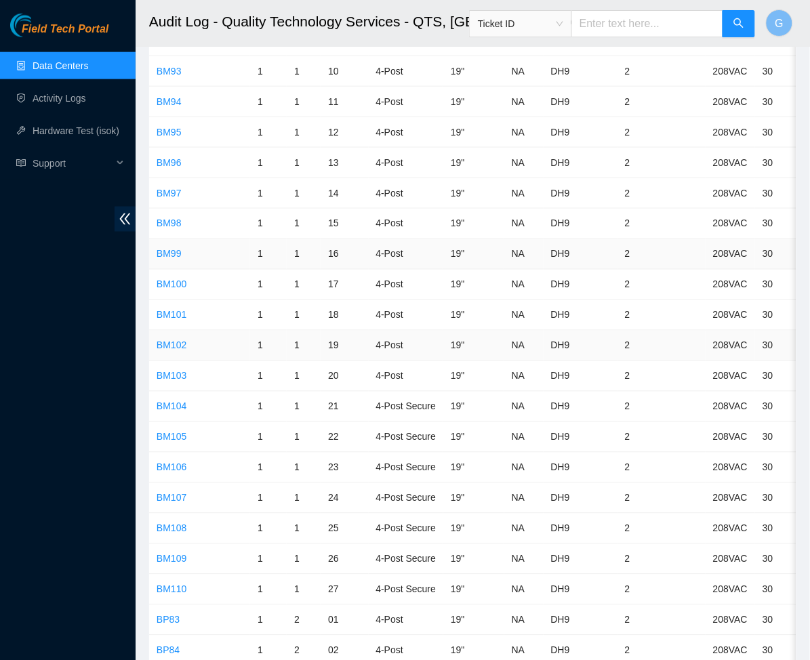
scroll to position [339, 0]
click at [177, 350] on link "BM102" at bounding box center [171, 344] width 30 height 11
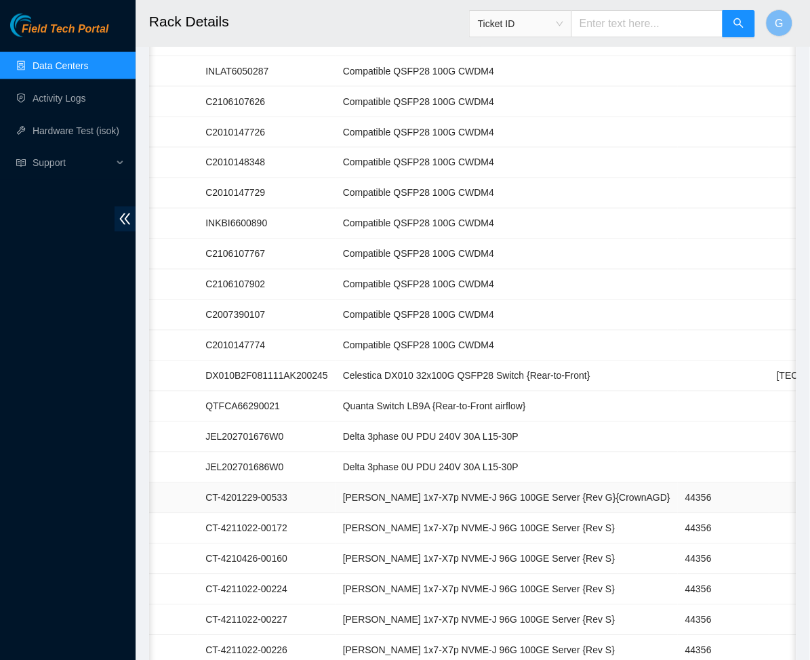
scroll to position [0, 245]
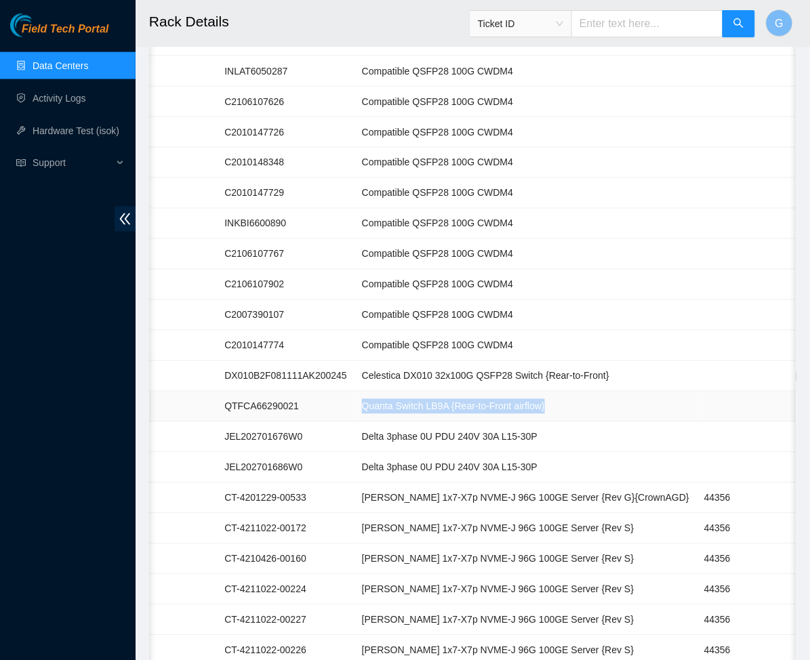
drag, startPoint x: 566, startPoint y: 401, endPoint x: 348, endPoint y: 411, distance: 217.7
click at [354, 411] on td "Quanta Switch LB9A {Rear-to-Front airflow}" at bounding box center [525, 407] width 342 height 30
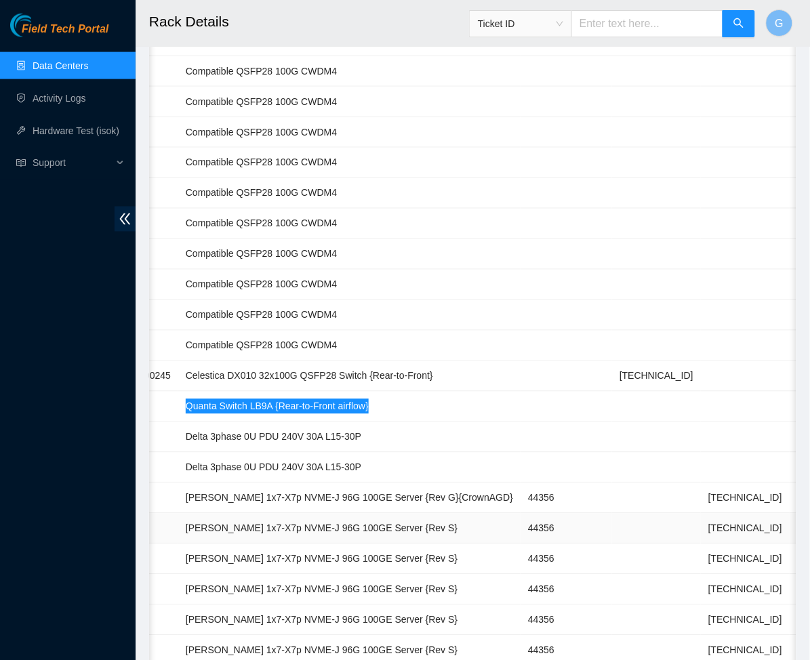
scroll to position [0, 423]
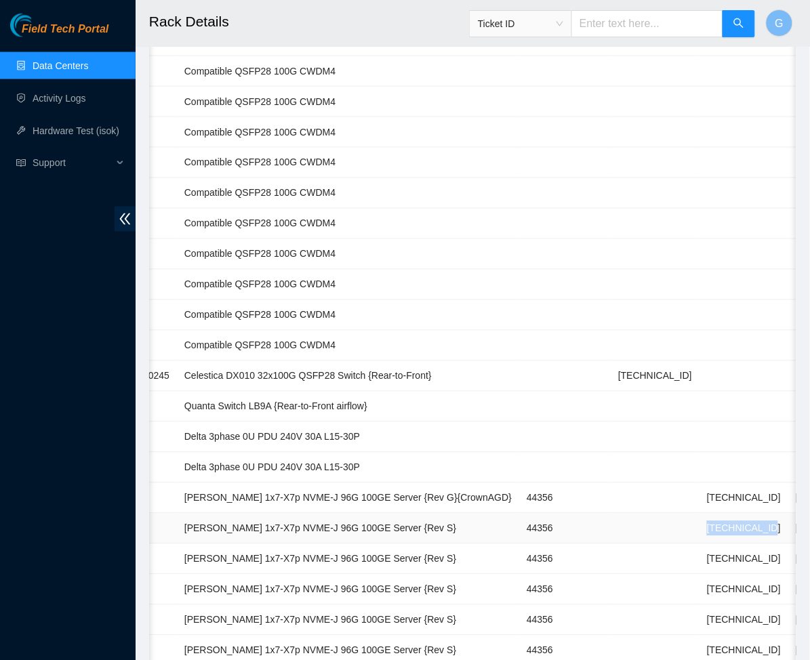
drag, startPoint x: 619, startPoint y: 526, endPoint x: 684, endPoint y: 523, distance: 65.1
click at [699, 523] on td "[TECHNICAL_ID]" at bounding box center [743, 528] width 89 height 30
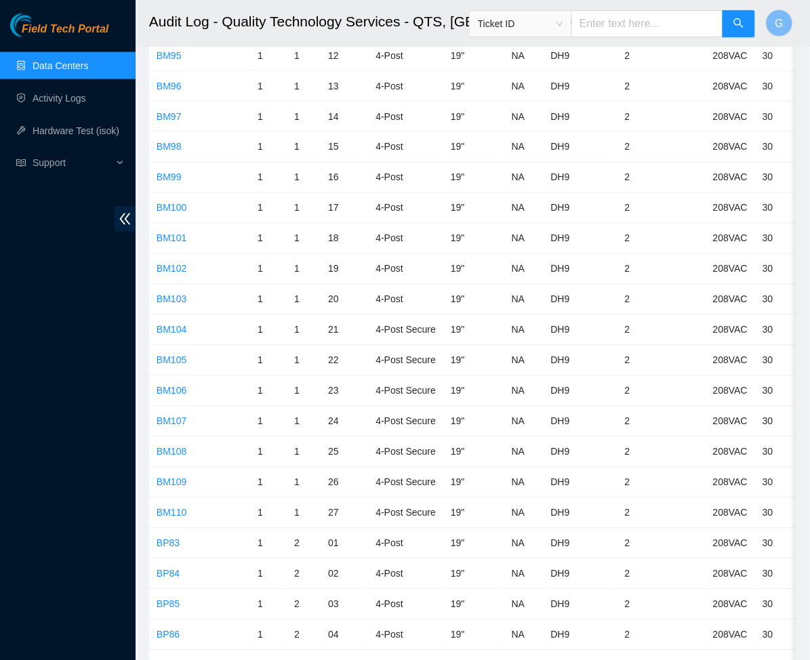
scroll to position [339, 0]
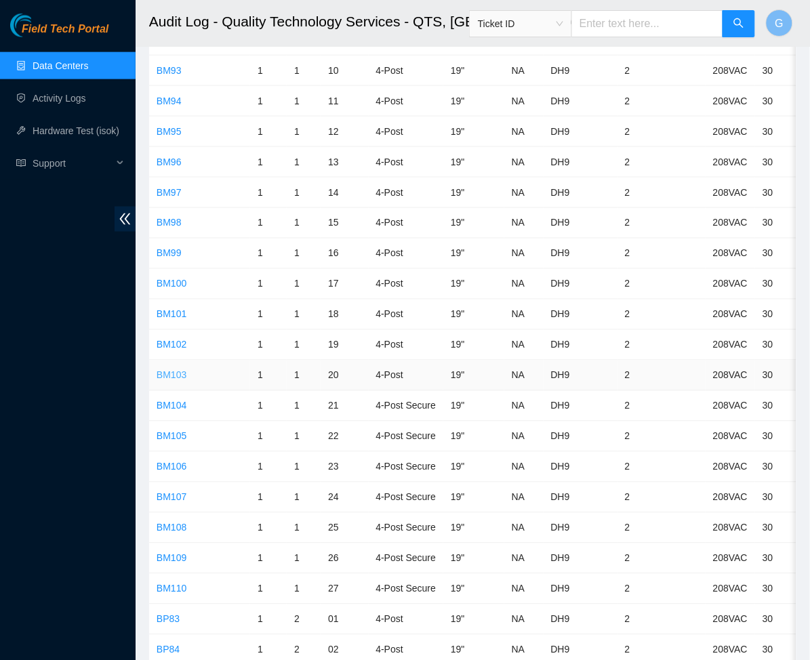
click at [180, 374] on link "BM103" at bounding box center [171, 375] width 30 height 11
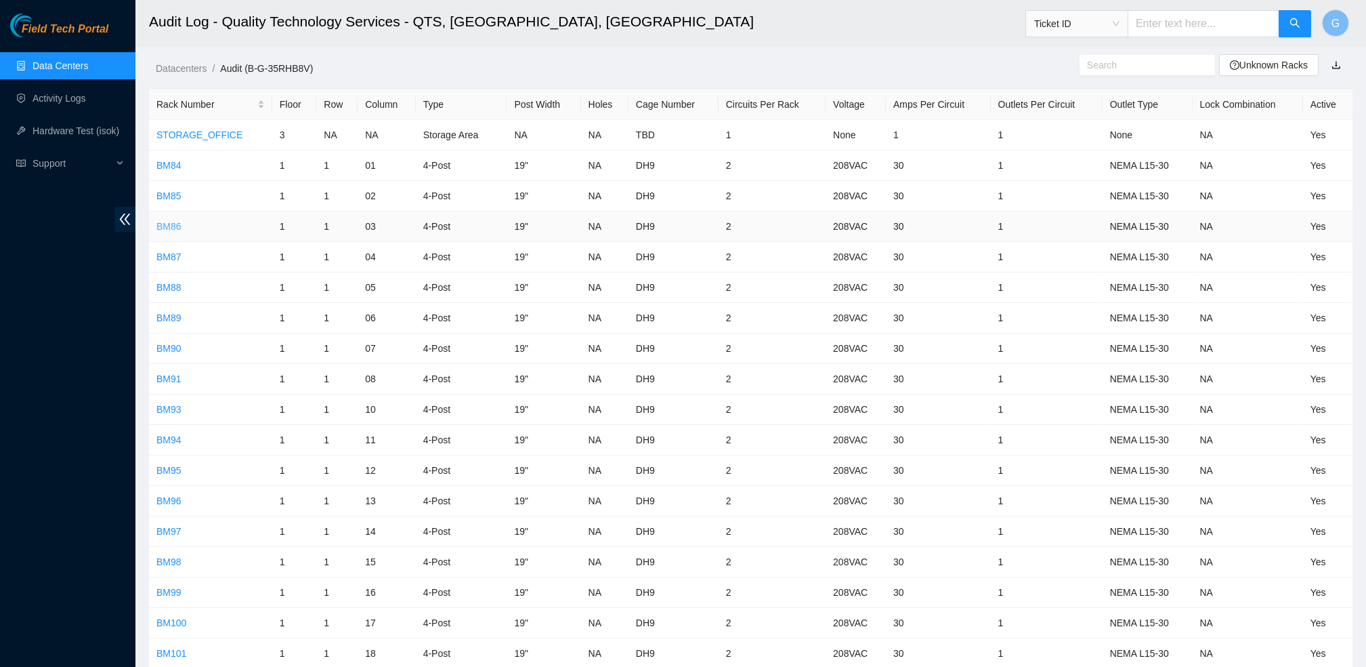
click at [179, 221] on link "BM86" at bounding box center [168, 226] width 25 height 11
click at [181, 268] on td "BM87" at bounding box center [210, 257] width 123 height 30
click at [180, 253] on link "BM87" at bounding box center [168, 256] width 25 height 11
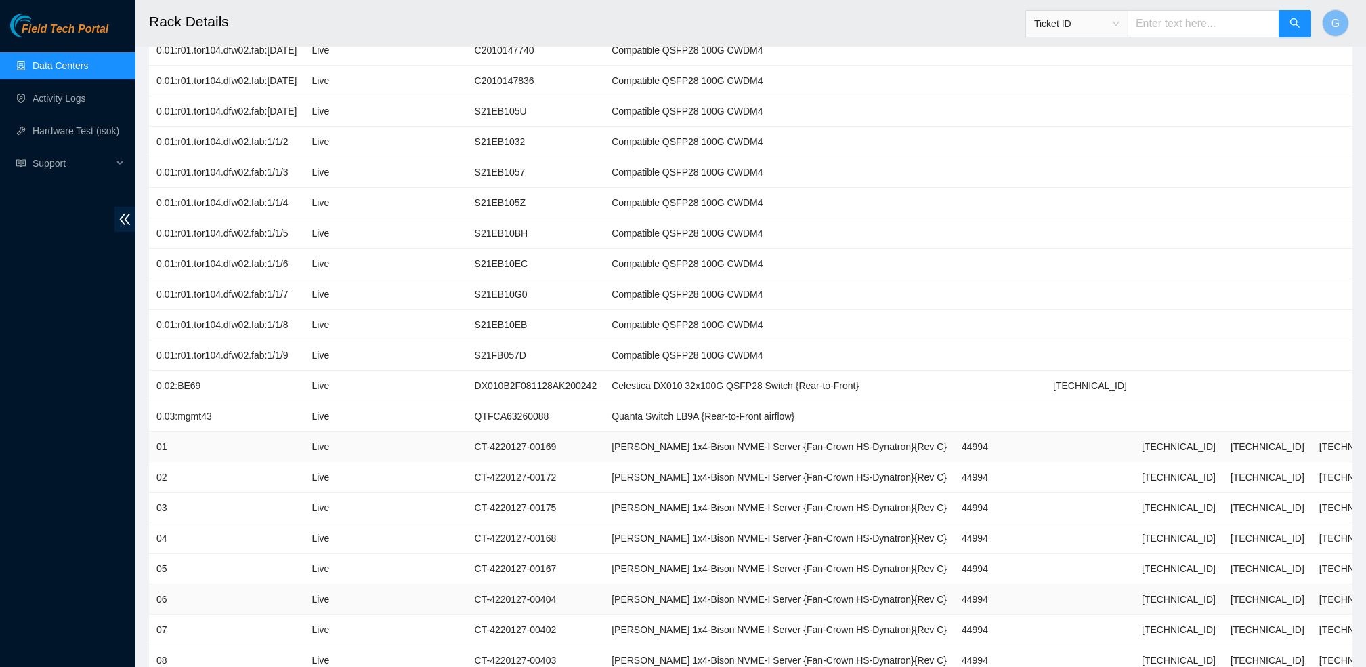
scroll to position [471, 0]
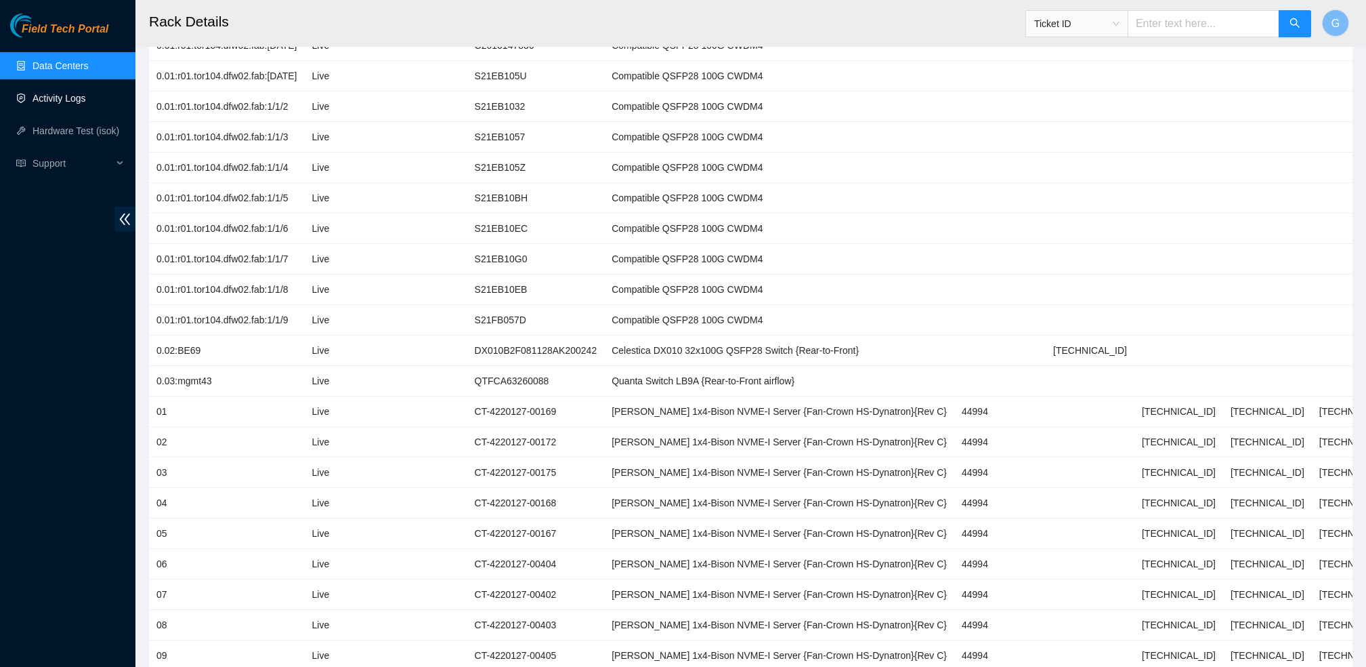
click at [41, 104] on link "Activity Logs" at bounding box center [60, 98] width 54 height 11
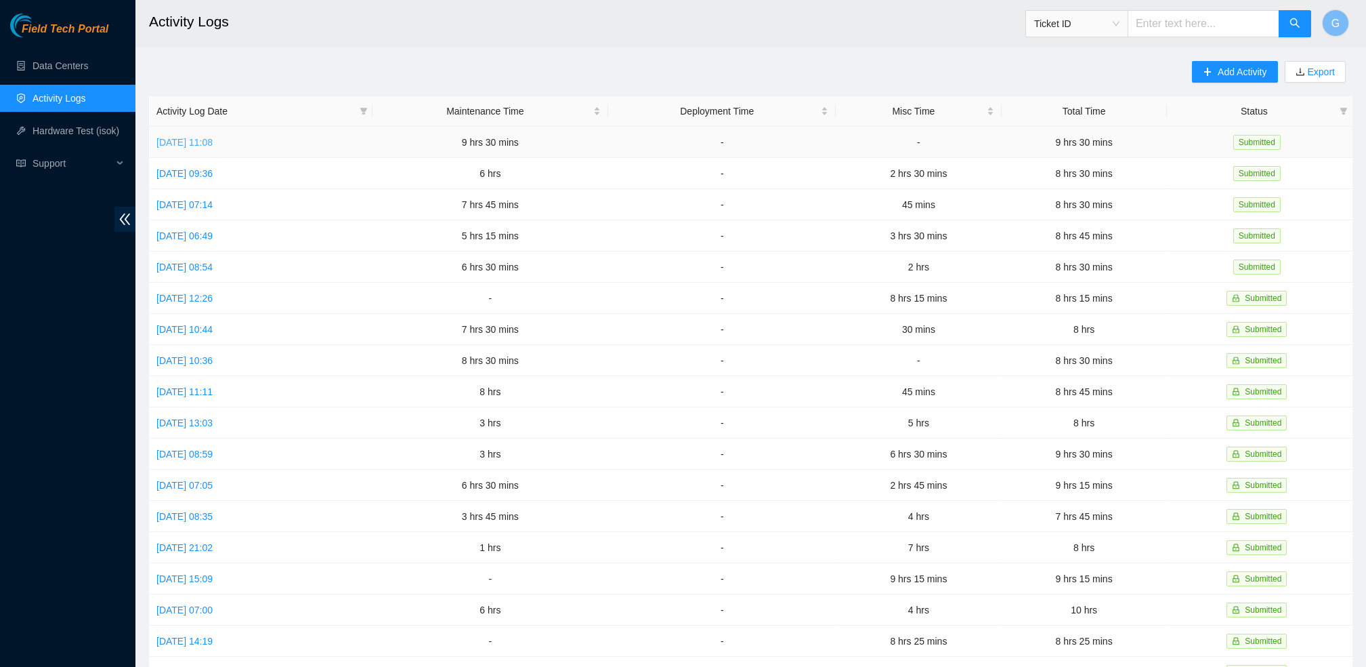
click at [184, 140] on link "[DATE] 11:08" at bounding box center [184, 142] width 56 height 11
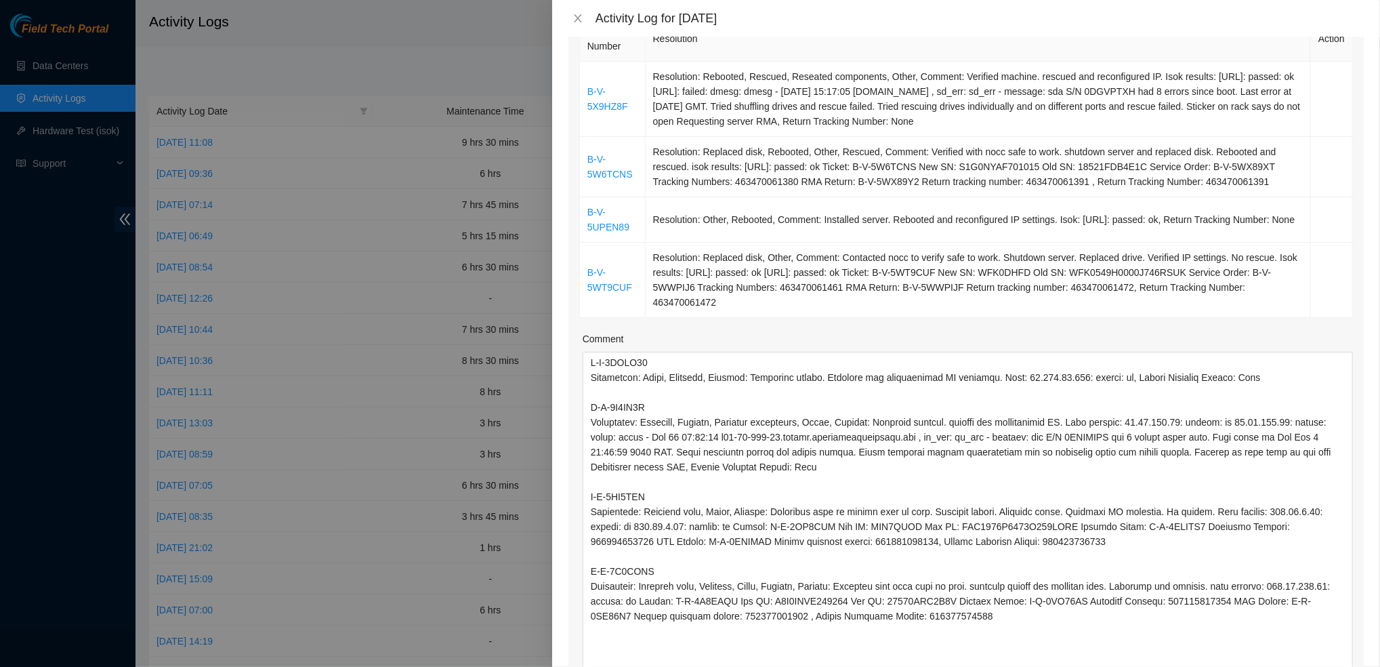
drag, startPoint x: 1337, startPoint y: 411, endPoint x: 1374, endPoint y: 713, distance: 304.4
click at [1150, 555] on html "Field Tech Portal Data Centers Activity Logs Hardware Test (isok) Support Activ…" at bounding box center [690, 333] width 1380 height 667
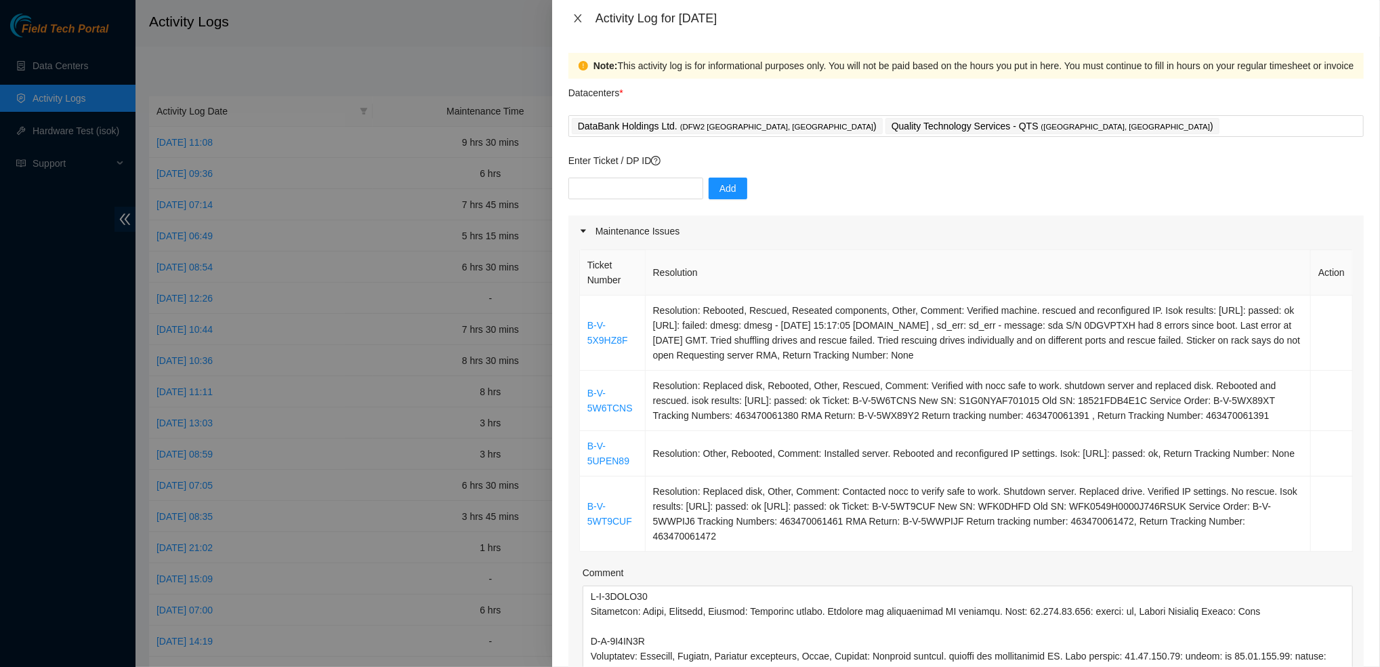
click at [575, 19] on icon "close" at bounding box center [577, 18] width 11 height 11
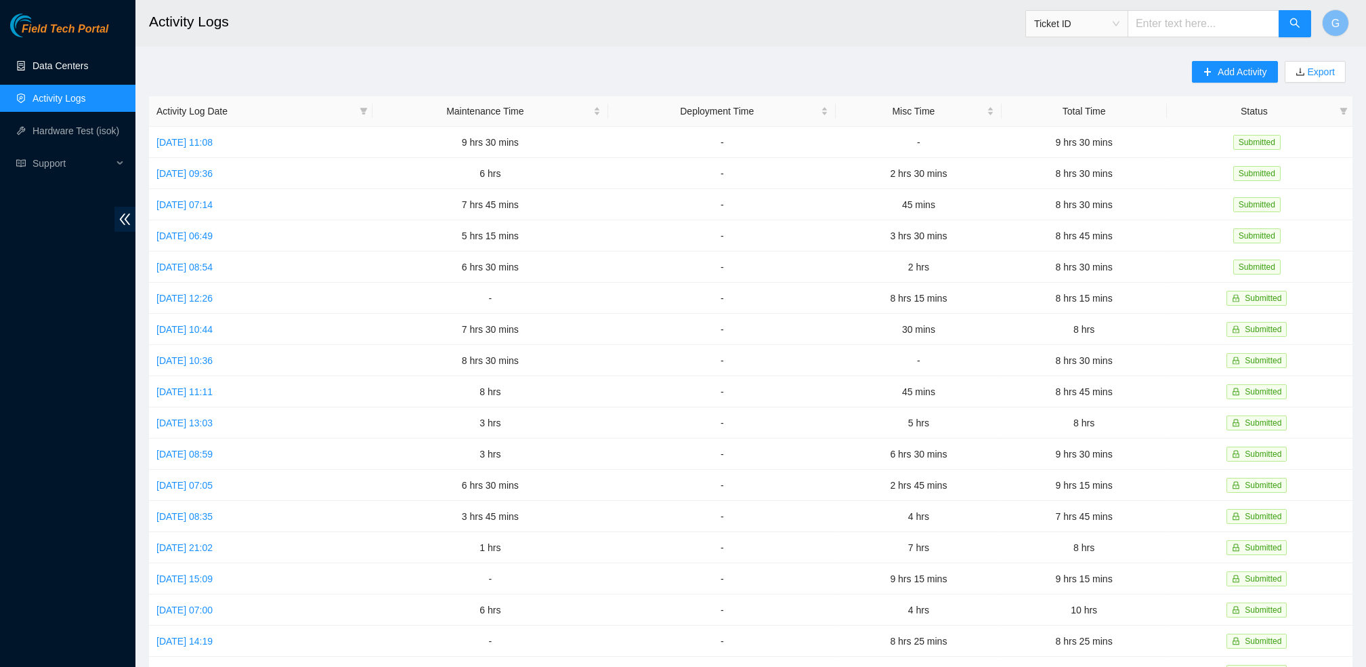
click at [73, 65] on link "Data Centers" at bounding box center [61, 65] width 56 height 11
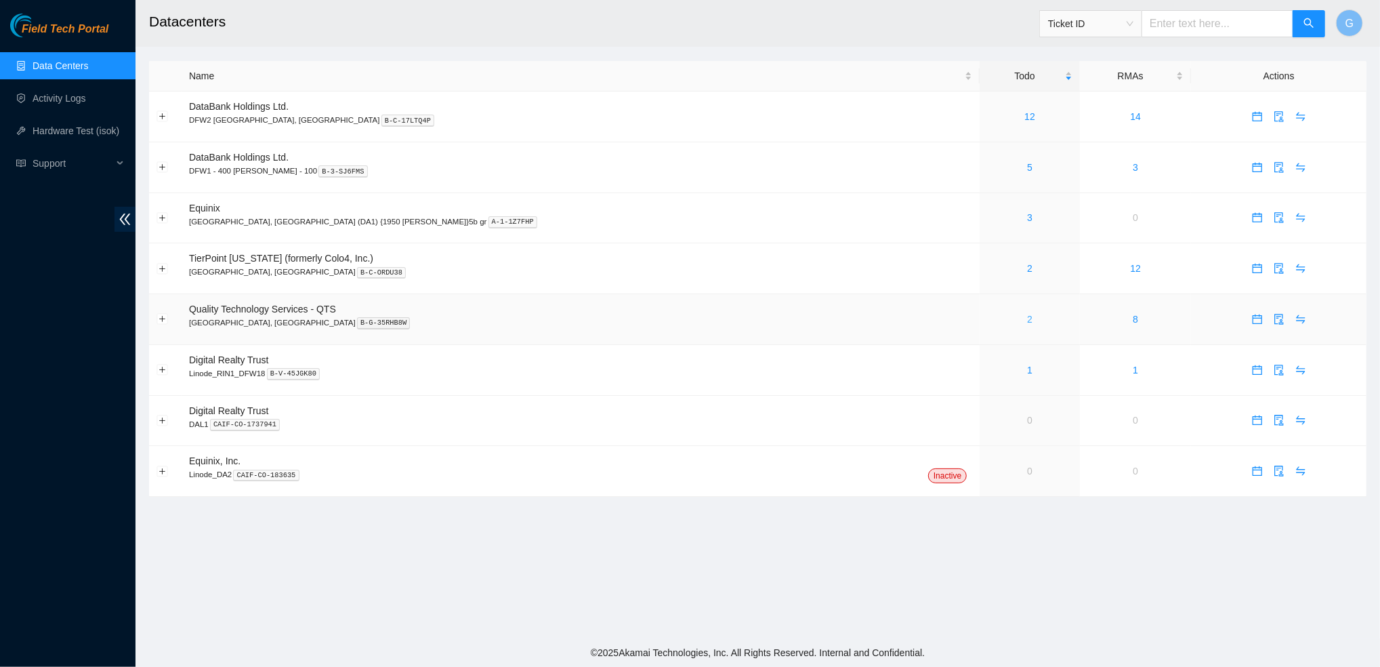
click at [1027, 322] on link "2" at bounding box center [1029, 319] width 5 height 11
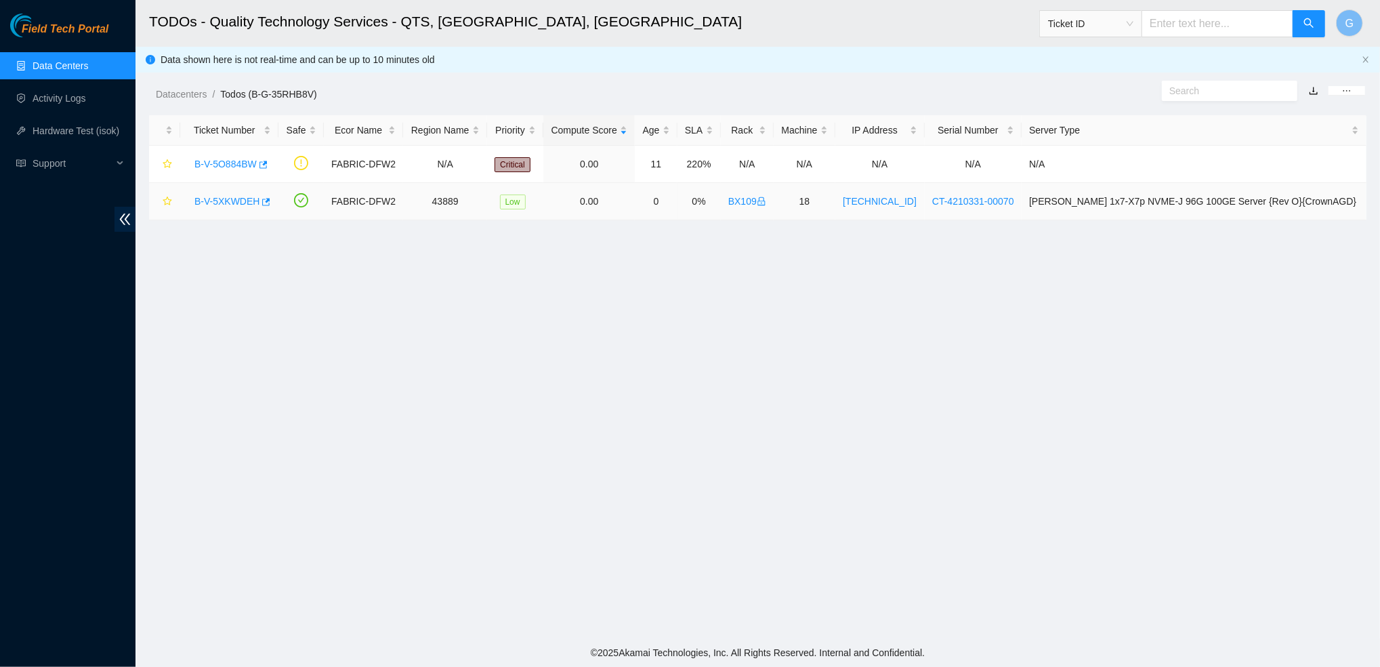
click at [247, 201] on link "B-V-5XKWDEH" at bounding box center [226, 201] width 65 height 11
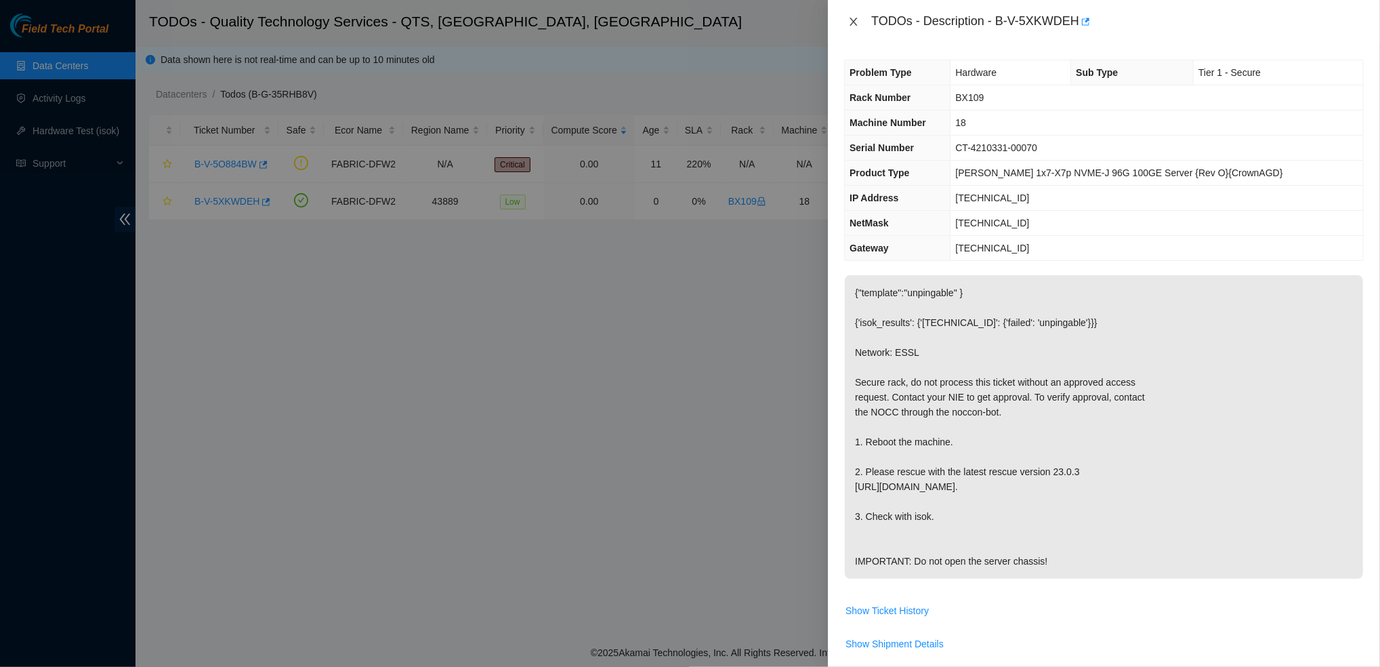
click at [844, 22] on button "Close" at bounding box center [853, 22] width 19 height 13
